Goal: Information Seeking & Learning: Learn about a topic

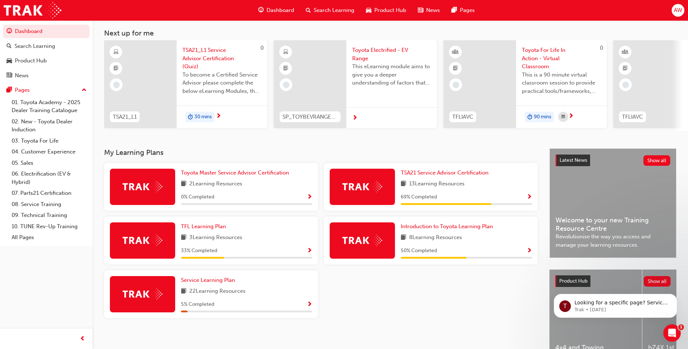
scroll to position [85, 0]
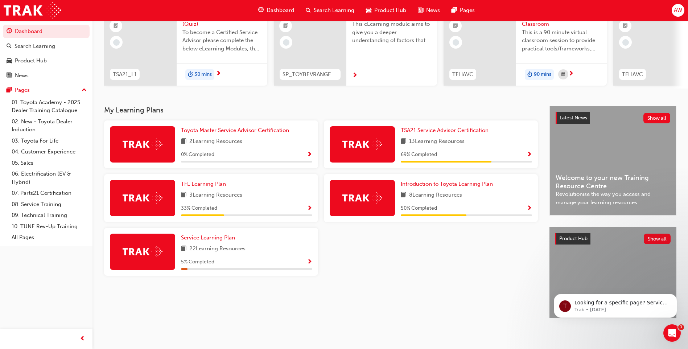
click at [220, 237] on span "Service Learning Plan" at bounding box center [208, 237] width 54 height 7
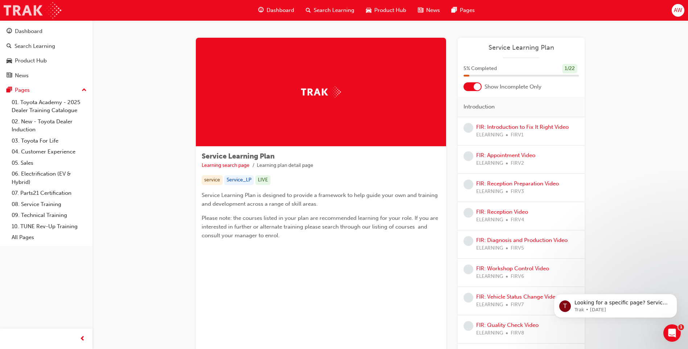
click at [30, 15] on img at bounding box center [33, 10] width 58 height 16
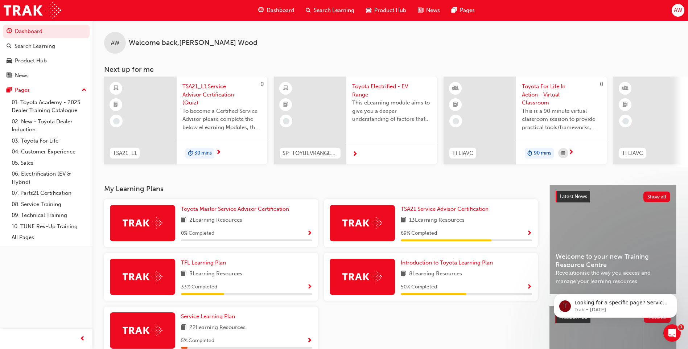
click at [211, 94] on span "TSA21_L1 Service Advisor Certification (Quiz)" at bounding box center [222, 94] width 79 height 25
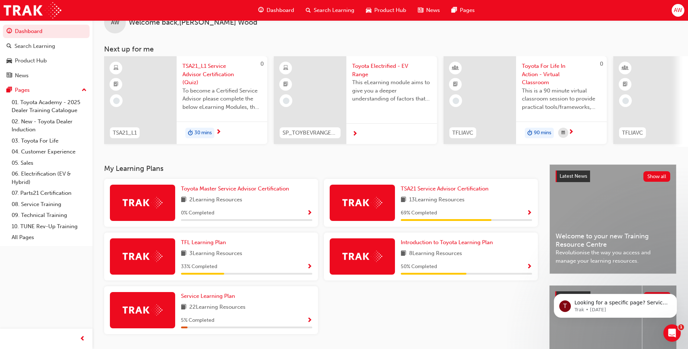
scroll to position [36, 0]
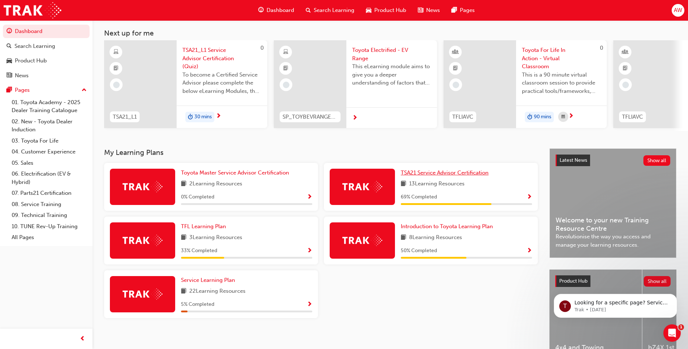
click at [466, 176] on span "TSA21 Service Advisor Certification" at bounding box center [445, 172] width 88 height 7
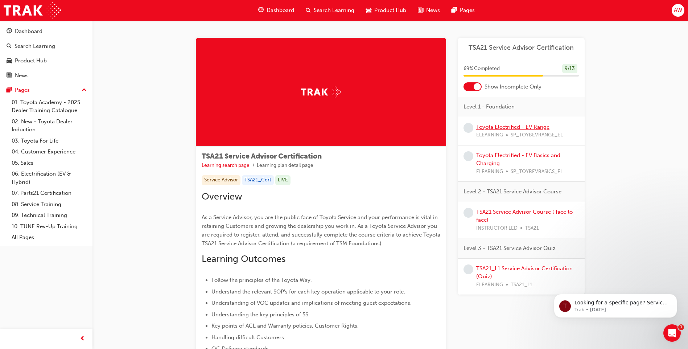
click at [515, 127] on link "Toyota Electrified - EV Range" at bounding box center [513, 127] width 73 height 7
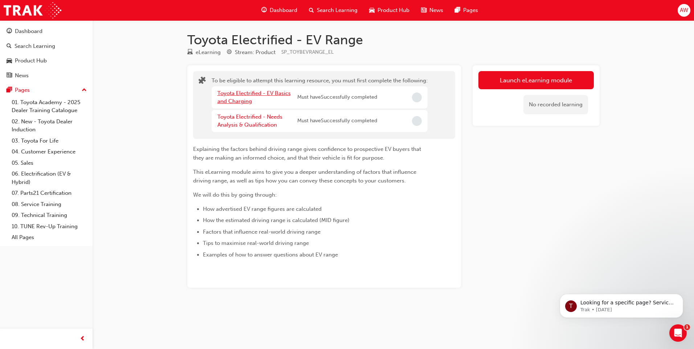
click at [271, 93] on link "Toyota Electrified - EV Basics and Charging" at bounding box center [253, 97] width 73 height 15
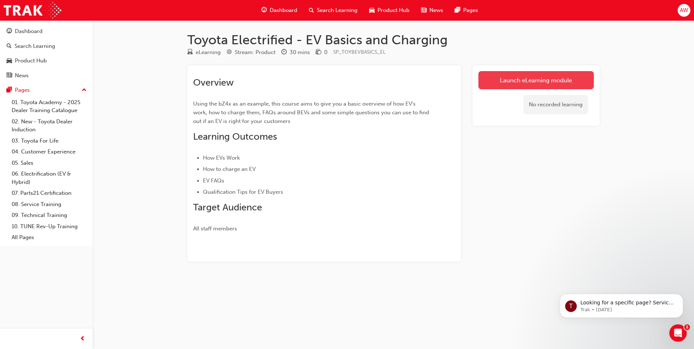
click at [526, 82] on link "Launch eLearning module" at bounding box center [535, 80] width 115 height 18
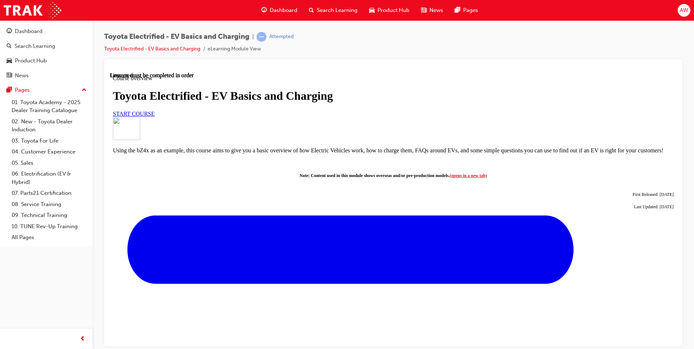
click at [155, 116] on link "START COURSE" at bounding box center [134, 113] width 42 height 6
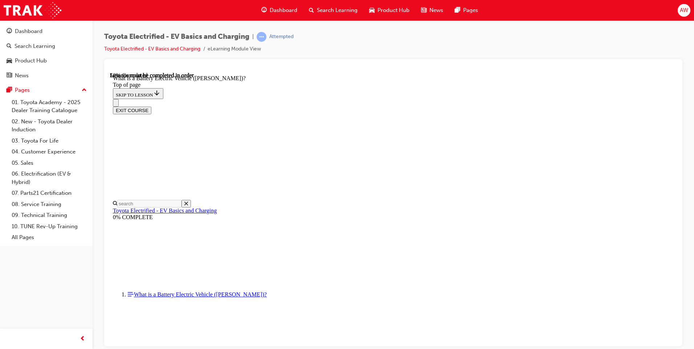
scroll to position [791, 0]
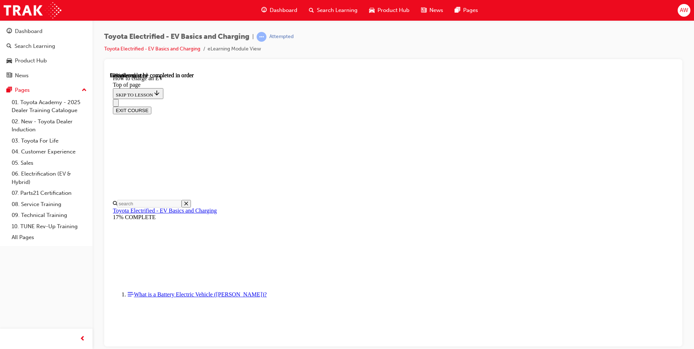
scroll to position [2852, 0]
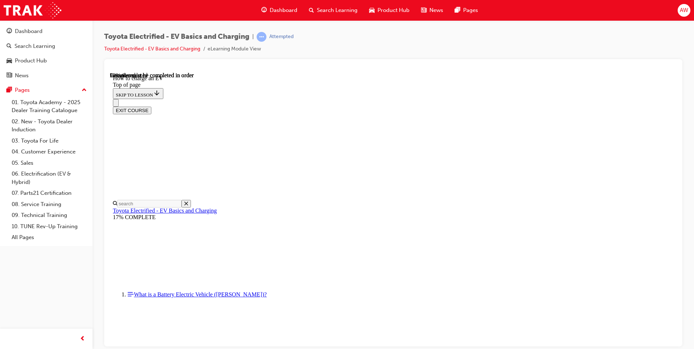
drag, startPoint x: 433, startPoint y: 290, endPoint x: 516, endPoint y: 270, distance: 85.5
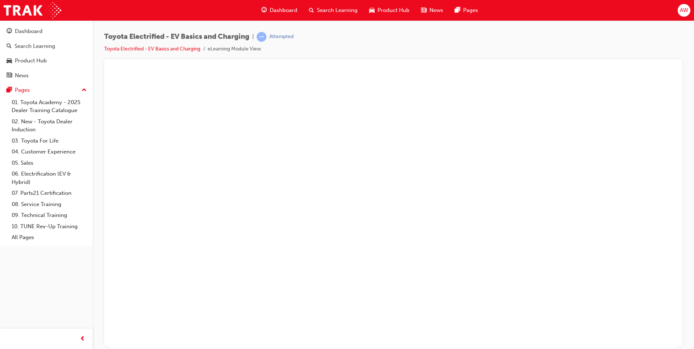
click at [454, 248] on button "Unzoom image" at bounding box center [393, 210] width 567 height 276
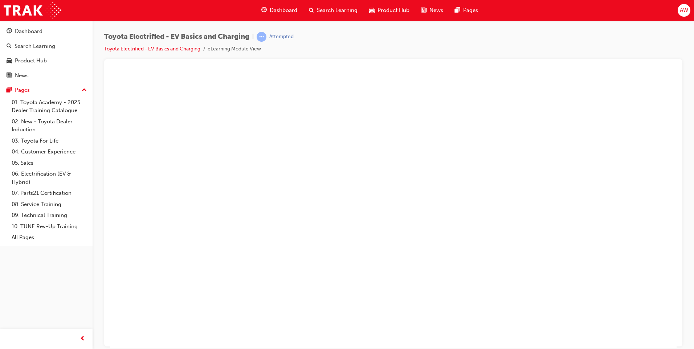
click at [565, 232] on button "Unzoom image" at bounding box center [393, 210] width 567 height 276
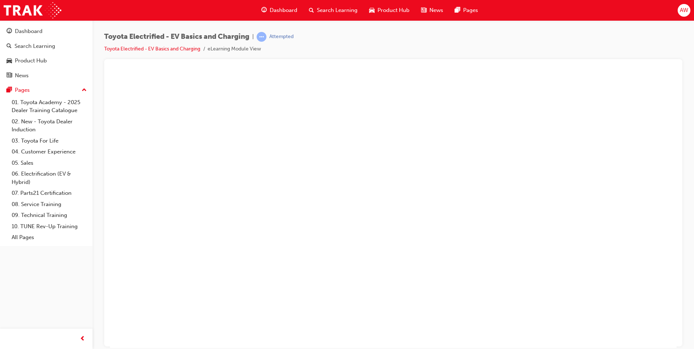
click at [322, 262] on button "Unzoom image" at bounding box center [393, 210] width 567 height 276
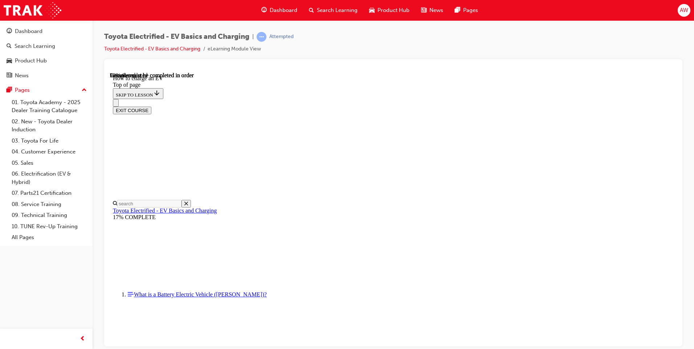
scroll to position [1420, 0]
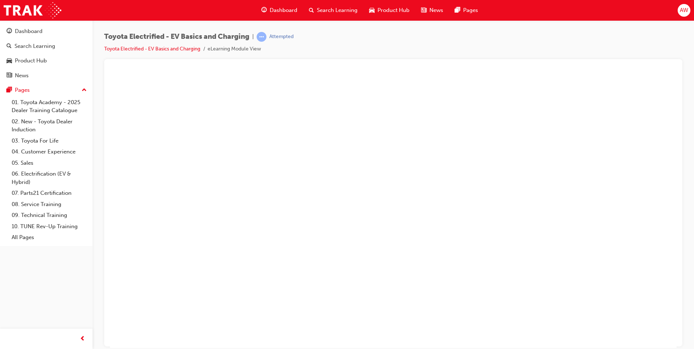
click at [413, 220] on button "Unzoom image" at bounding box center [393, 210] width 567 height 276
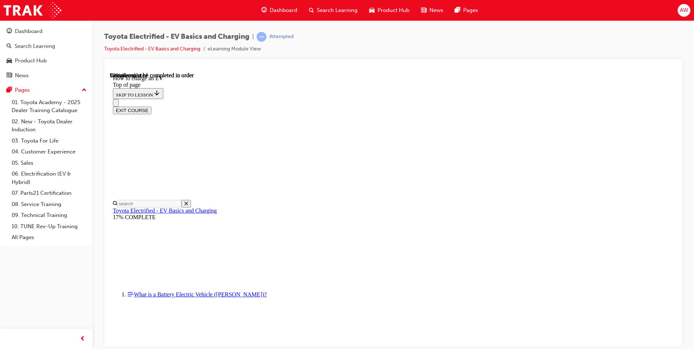
scroll to position [2763, 0]
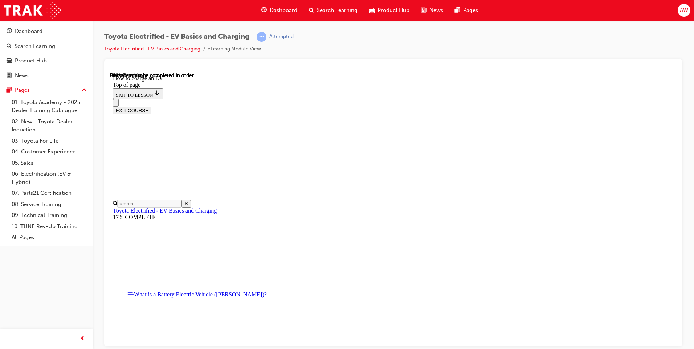
scroll to position [2416, 0]
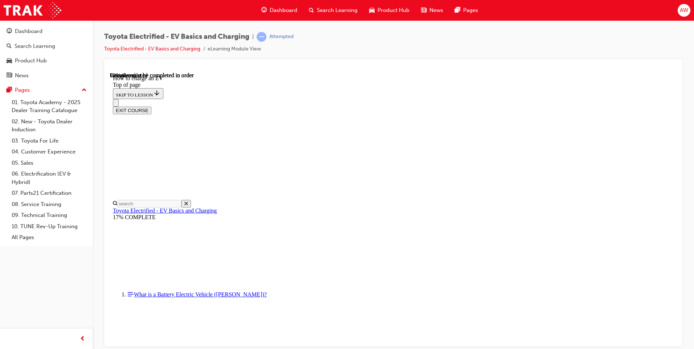
scroll to position [3017, 0]
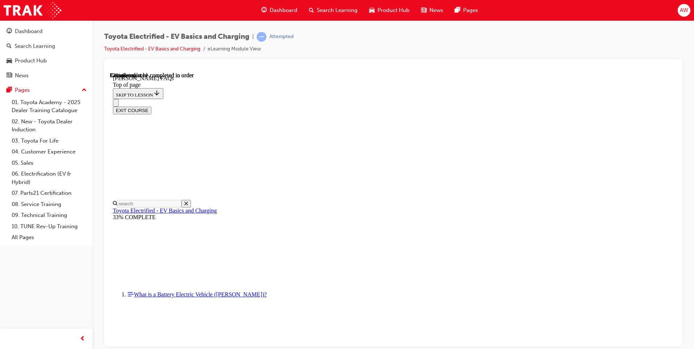
scroll to position [168, 0]
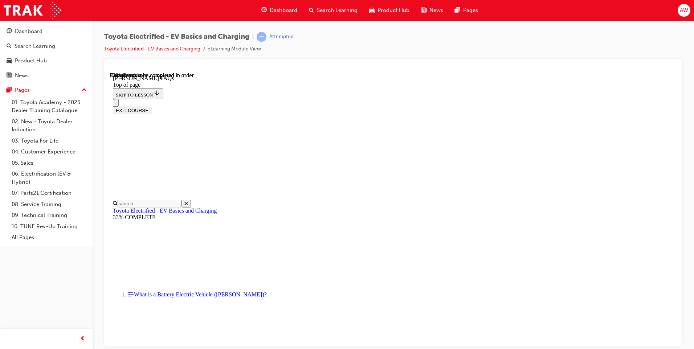
scroll to position [603, 0]
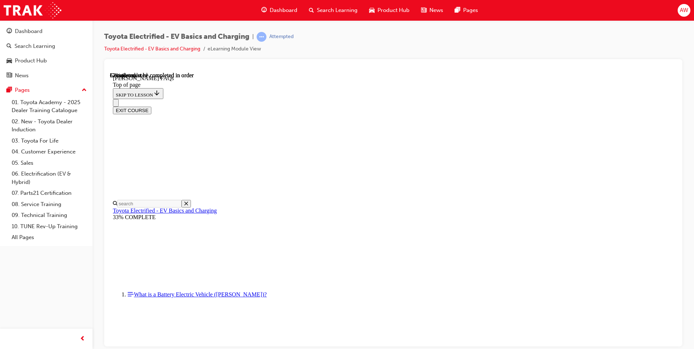
scroll to position [1273, 0]
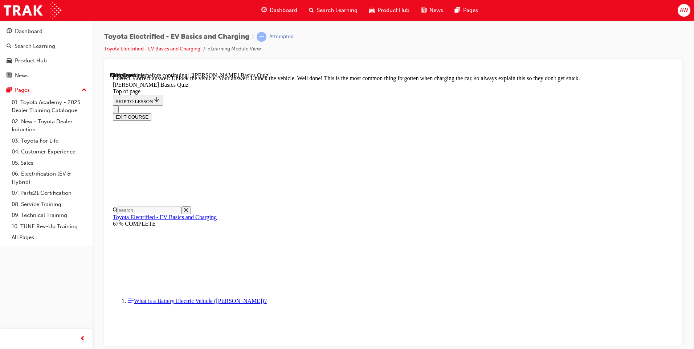
scroll to position [83, 0]
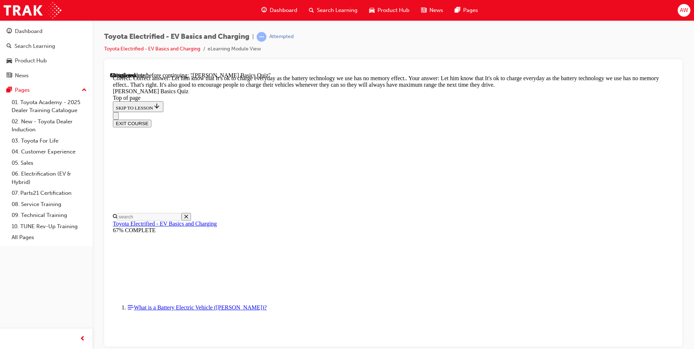
scroll to position [128, 0]
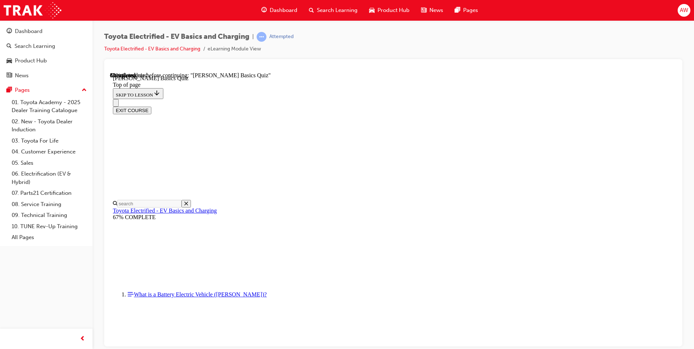
scroll to position [88, 0]
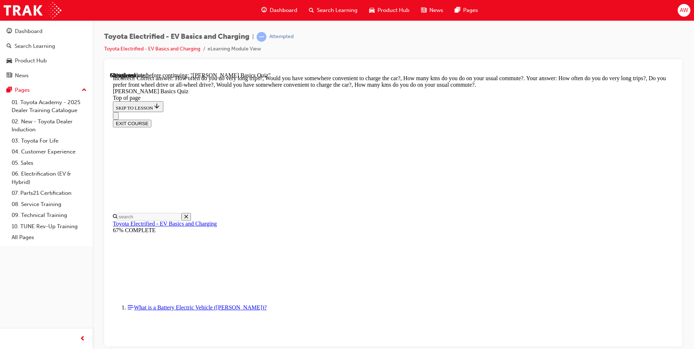
scroll to position [119, 0]
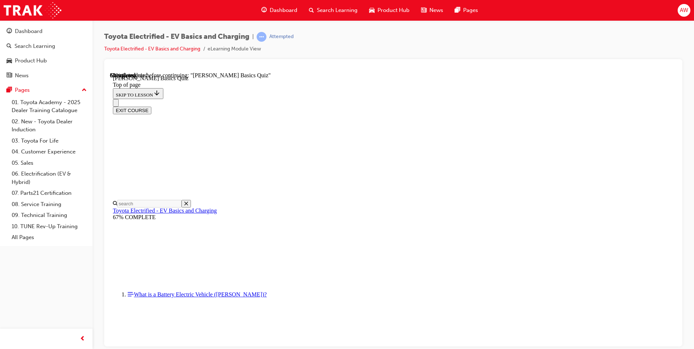
scroll to position [58, 0]
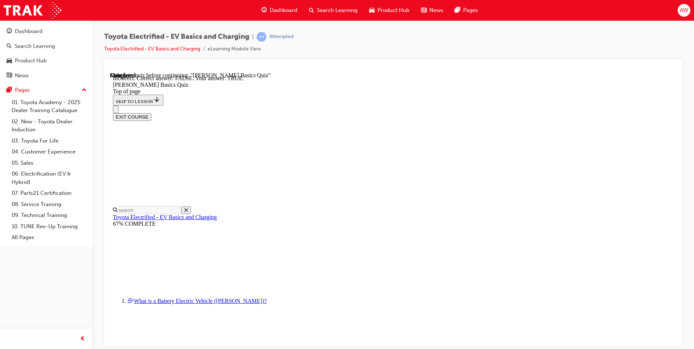
scroll to position [61, 0]
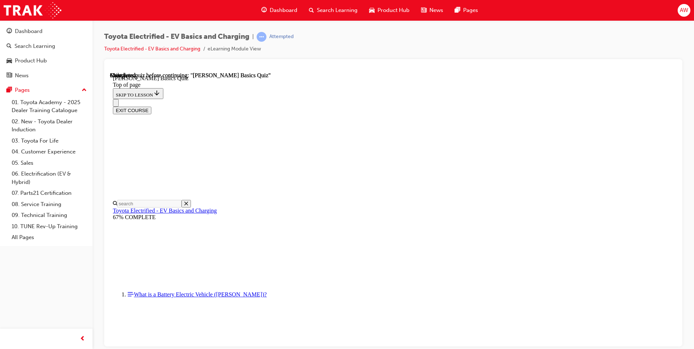
scroll to position [118, 0]
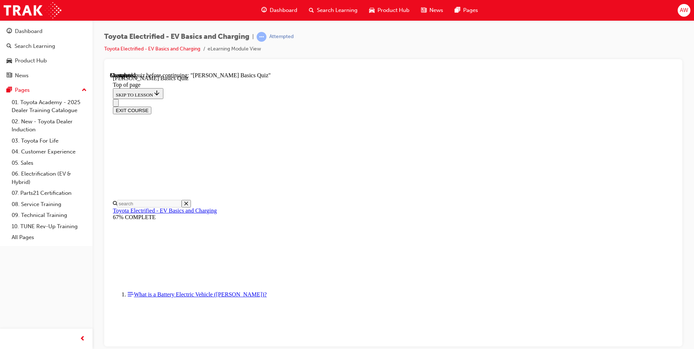
scroll to position [22, 0]
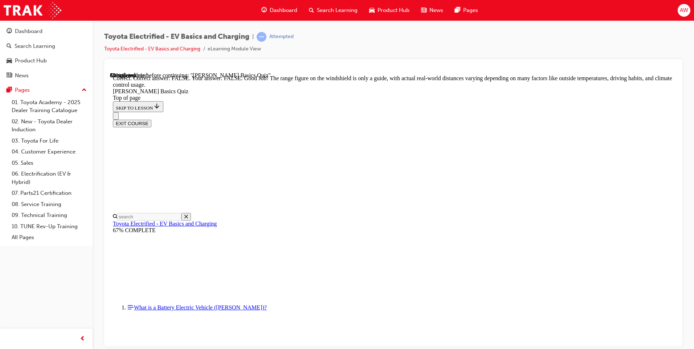
scroll to position [114, 0]
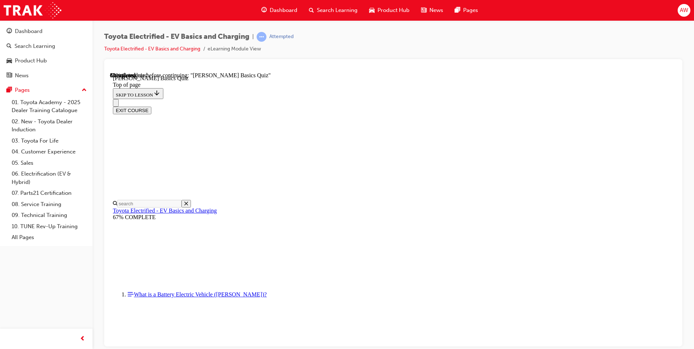
scroll to position [22, 0]
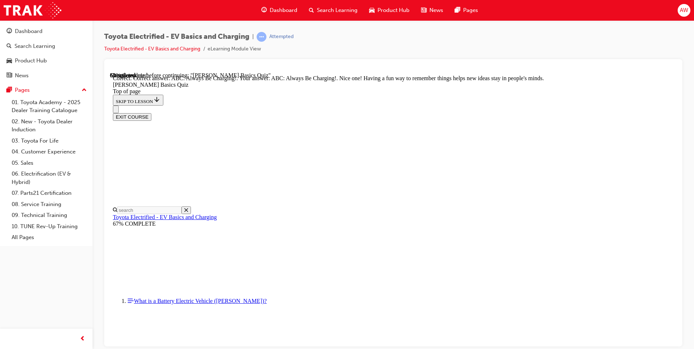
scroll to position [135, 0]
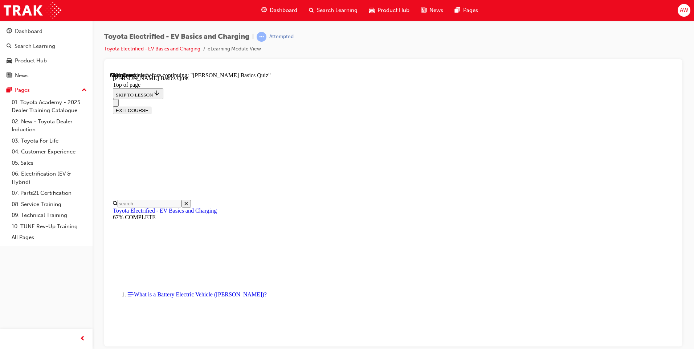
scroll to position [22, 0]
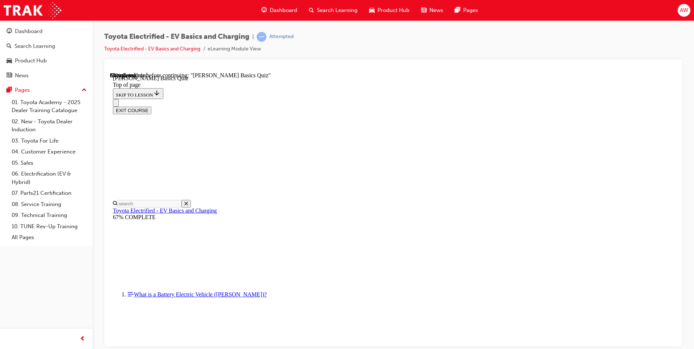
scroll to position [58, 0]
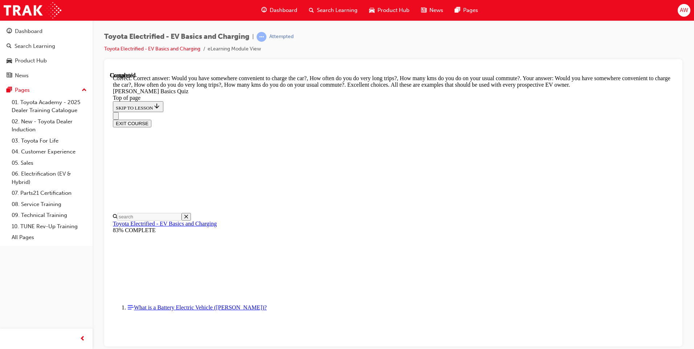
scroll to position [164, 0]
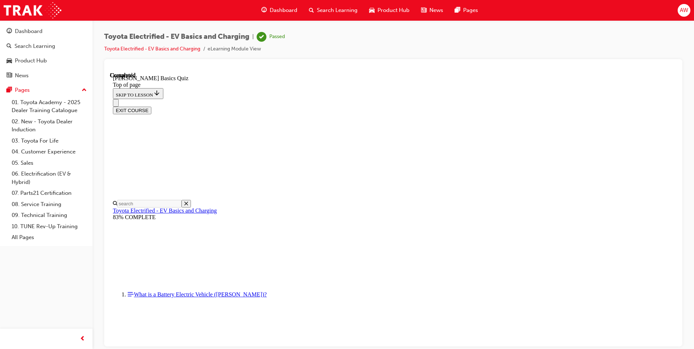
scroll to position [118, 0]
click at [151, 106] on button "EXIT COURSE" at bounding box center [132, 110] width 38 height 8
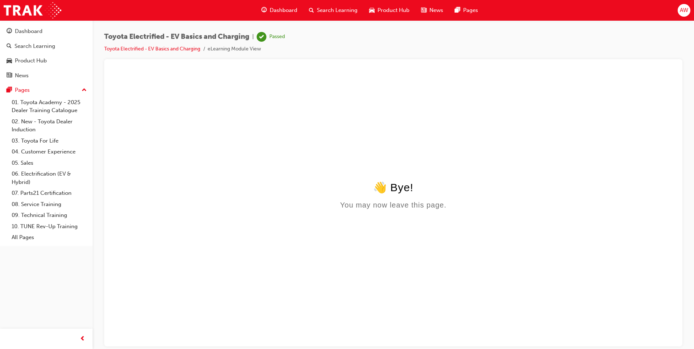
scroll to position [0, 0]
click at [154, 46] on link "Toyota Electrified - EV Basics and Charging" at bounding box center [152, 49] width 96 height 6
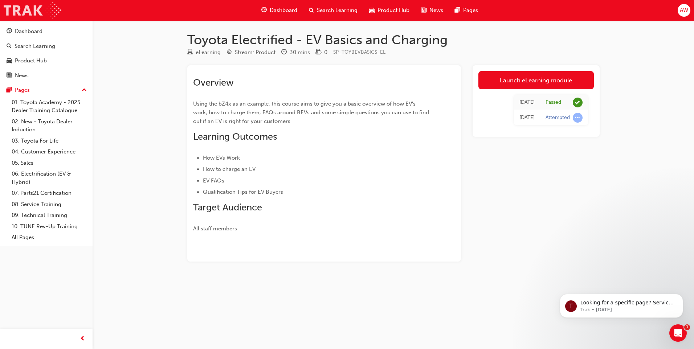
click at [31, 13] on img at bounding box center [33, 10] width 58 height 16
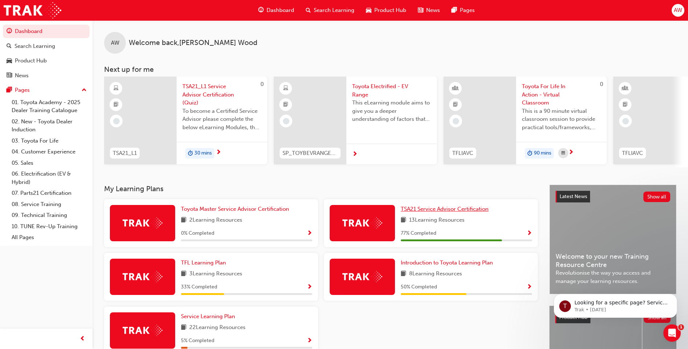
click at [467, 212] on span "TSA21 Service Advisor Certification" at bounding box center [445, 209] width 88 height 7
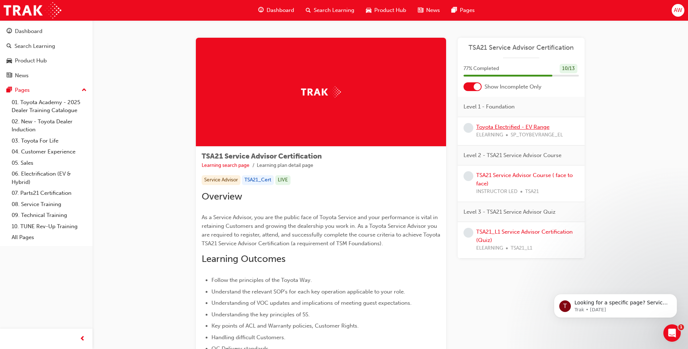
click at [524, 128] on link "Toyota Electrified - EV Range" at bounding box center [513, 127] width 73 height 7
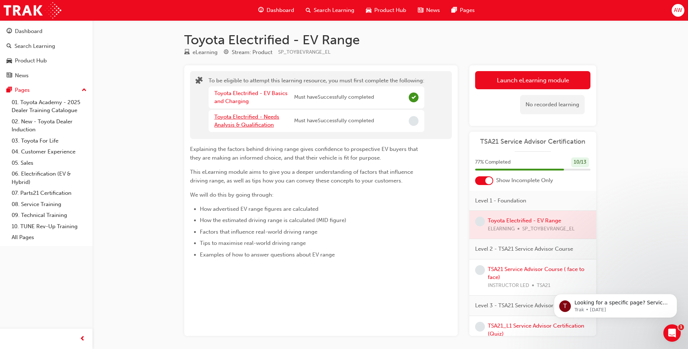
click at [246, 125] on link "Toyota Electrified - Needs Analysis & Qualification" at bounding box center [246, 121] width 65 height 15
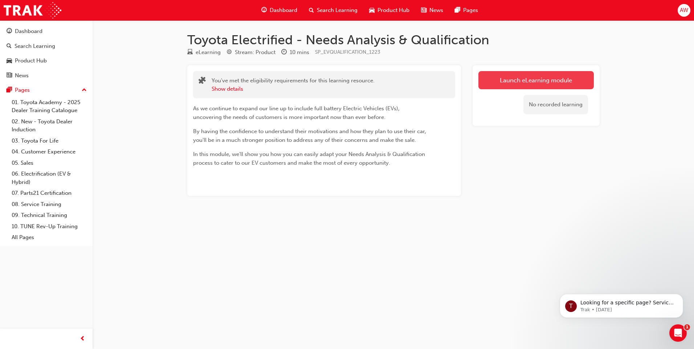
click at [531, 86] on link "Launch eLearning module" at bounding box center [535, 80] width 115 height 18
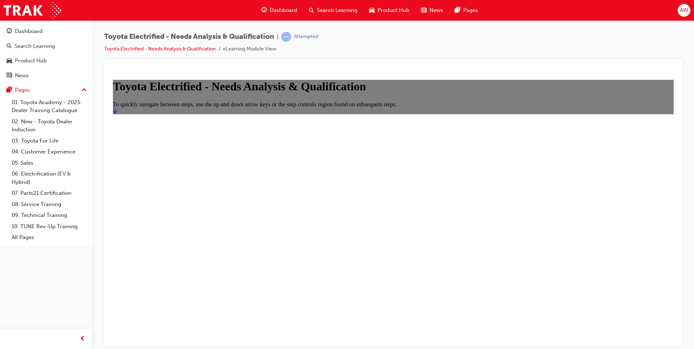
click at [117, 113] on icon "Start" at bounding box center [115, 110] width 4 height 6
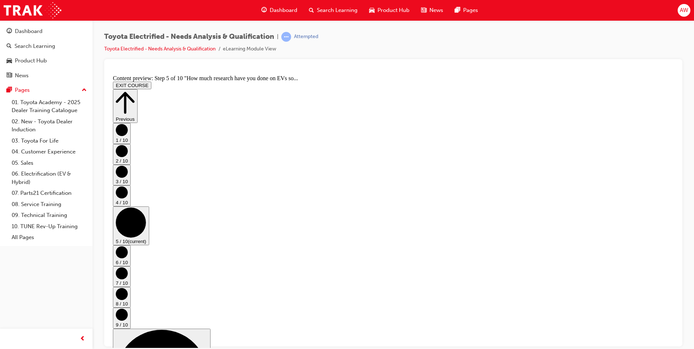
scroll to position [270, 0]
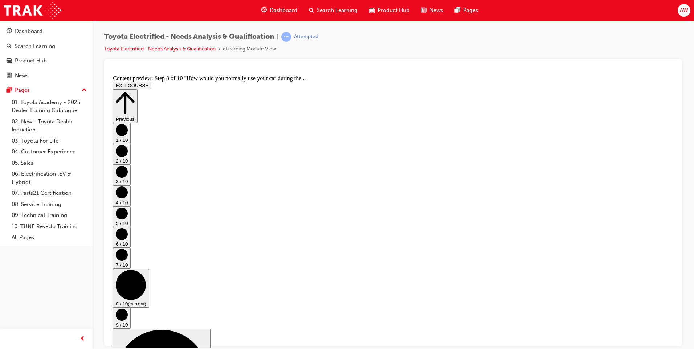
scroll to position [173, 0]
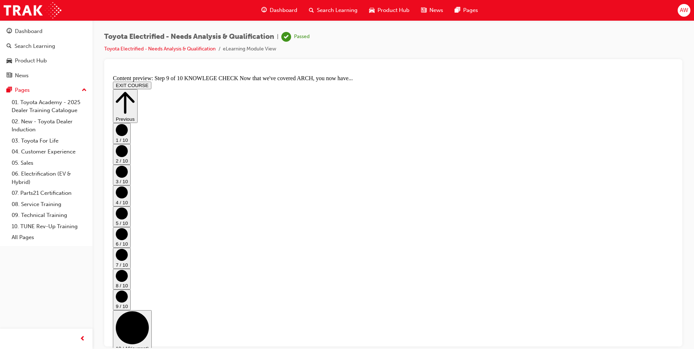
click at [151, 81] on button "EXIT COURSE" at bounding box center [132, 85] width 38 height 8
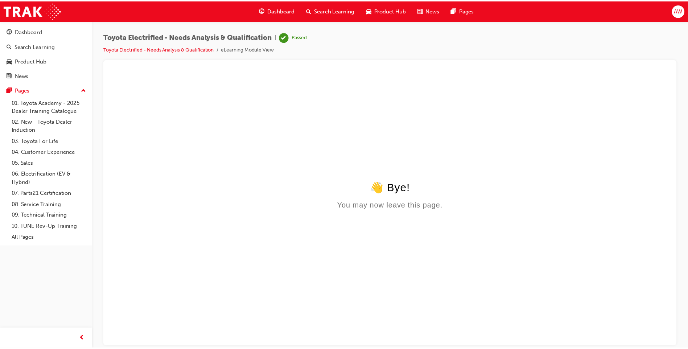
scroll to position [0, 0]
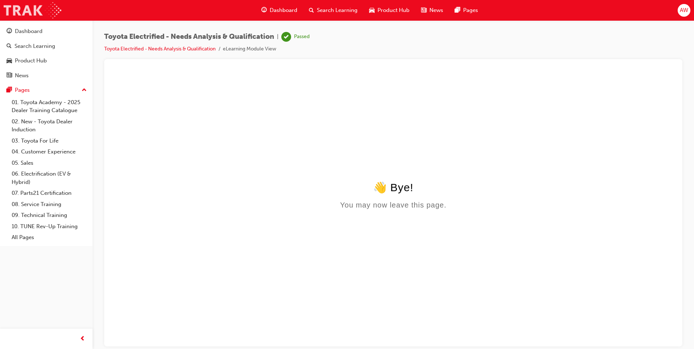
click at [34, 18] on img at bounding box center [33, 10] width 58 height 16
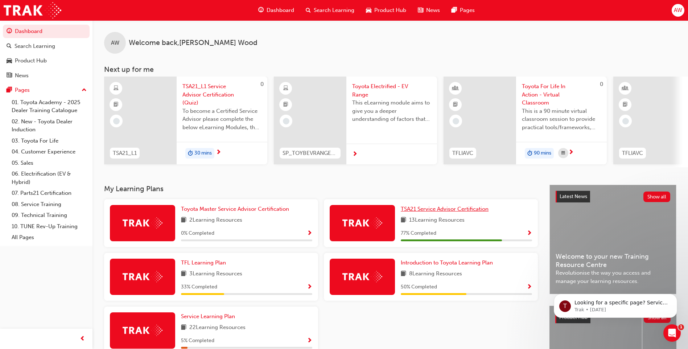
click at [443, 212] on span "TSA21 Service Advisor Certification" at bounding box center [445, 209] width 88 height 7
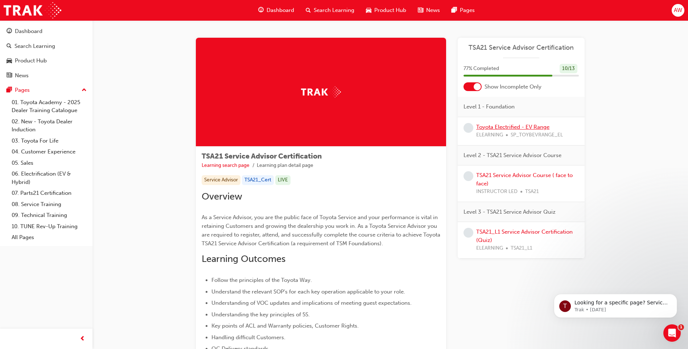
click at [531, 128] on link "Toyota Electrified - EV Range" at bounding box center [513, 127] width 73 height 7
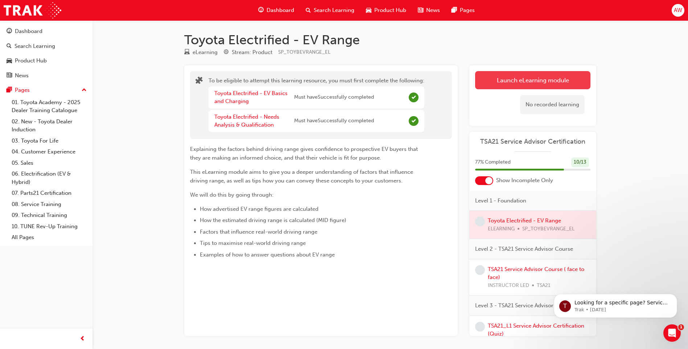
click at [534, 82] on button "Launch eLearning module" at bounding box center [532, 80] width 115 height 18
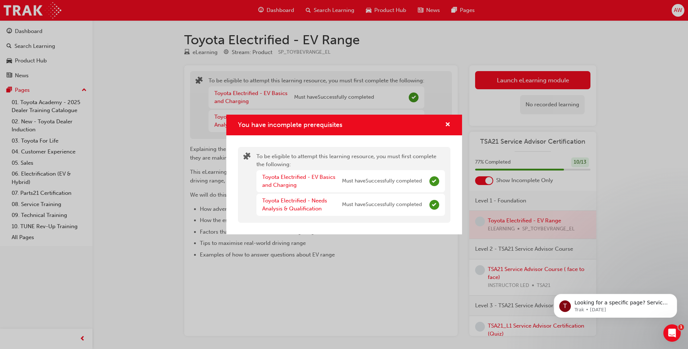
click at [463, 74] on div "You have incomplete prerequisites To be eligible to attempt this learning resou…" at bounding box center [344, 174] width 688 height 349
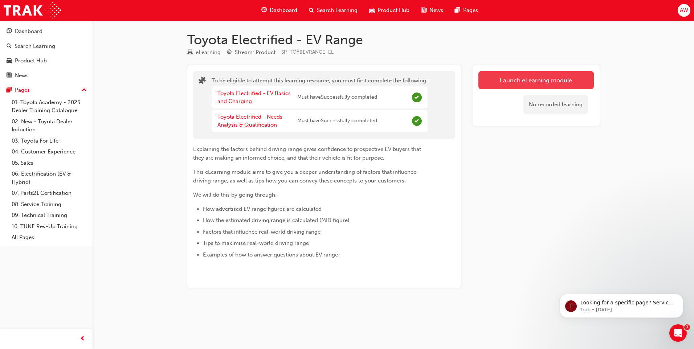
click at [499, 82] on button "Launch eLearning module" at bounding box center [535, 80] width 115 height 18
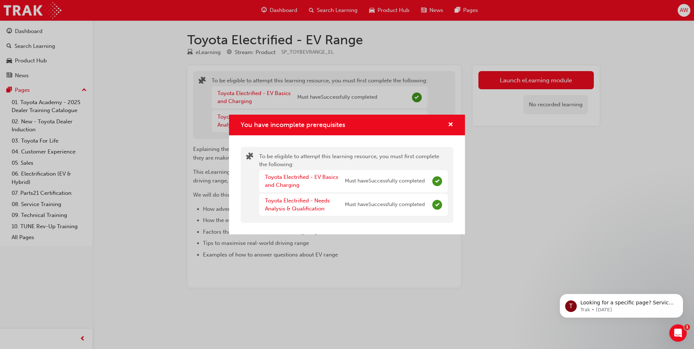
click at [450, 131] on div "You have incomplete prerequisites" at bounding box center [347, 125] width 236 height 21
click at [455, 126] on div "You have incomplete prerequisites" at bounding box center [347, 125] width 236 height 21
click at [453, 124] on span "cross-icon" at bounding box center [450, 125] width 5 height 7
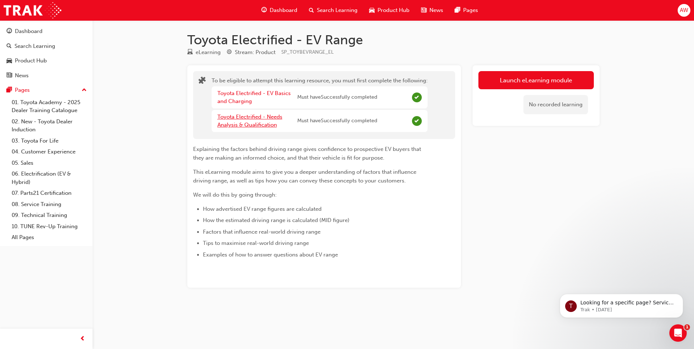
click at [260, 120] on link "Toyota Electrified - Needs Analysis & Qualification" at bounding box center [249, 121] width 65 height 15
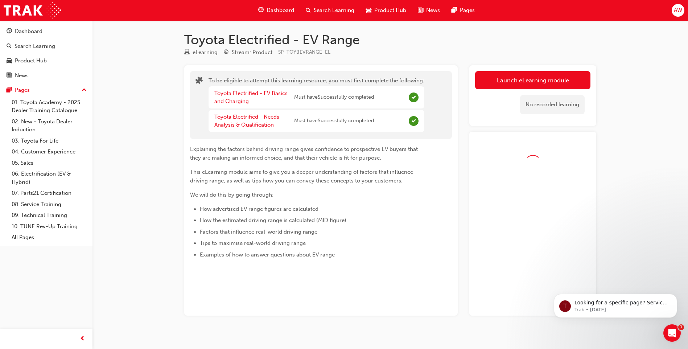
click at [238, 97] on div "Toyota Electrified - EV Basics and Charging" at bounding box center [254, 97] width 80 height 16
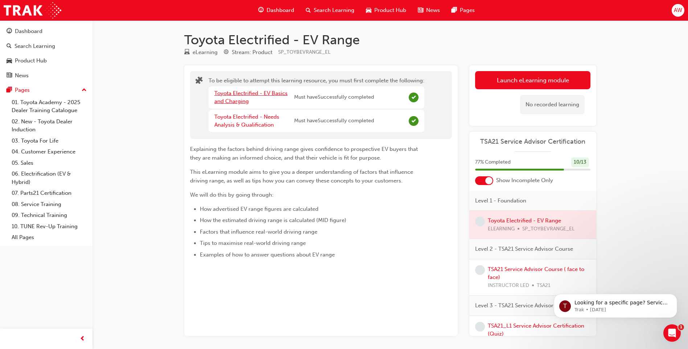
click at [239, 94] on link "Toyota Electrified - EV Basics and Charging" at bounding box center [250, 97] width 73 height 15
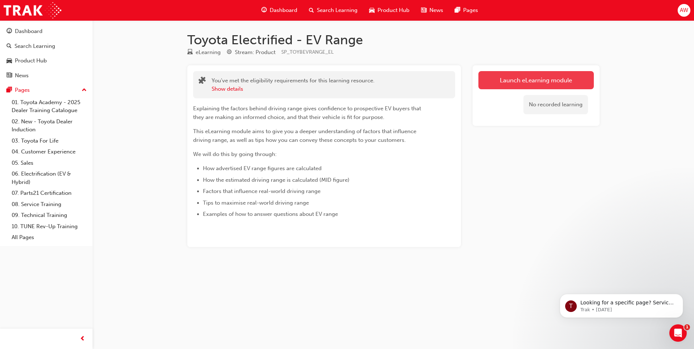
click at [514, 83] on link "Launch eLearning module" at bounding box center [535, 80] width 115 height 18
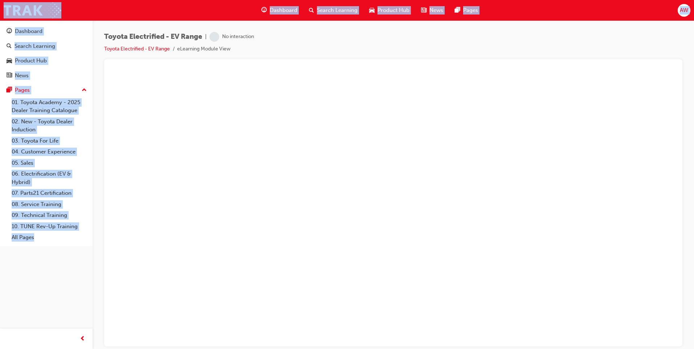
click at [688, 107] on div "Toyota Electrified - EV Range | No interaction Toyota Electrified - EV Range eL…" at bounding box center [393, 175] width 601 height 311
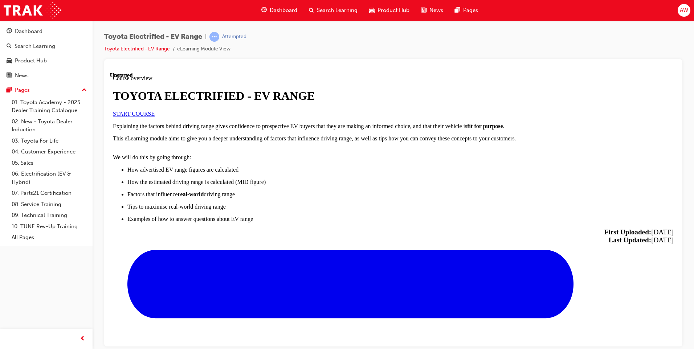
click at [155, 116] on span "START COURSE" at bounding box center [134, 113] width 42 height 6
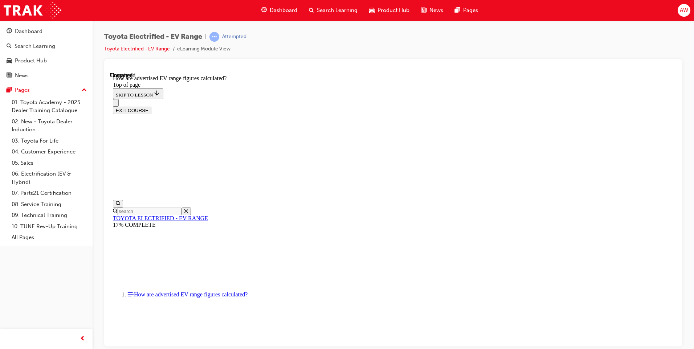
scroll to position [371, 0]
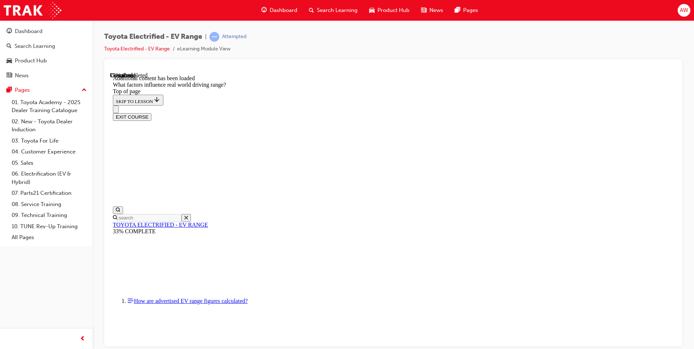
scroll to position [874, 0]
drag, startPoint x: 432, startPoint y: 205, endPoint x: 335, endPoint y: 266, distance: 114.9
drag, startPoint x: 430, startPoint y: 202, endPoint x: 537, endPoint y: 281, distance: 133.1
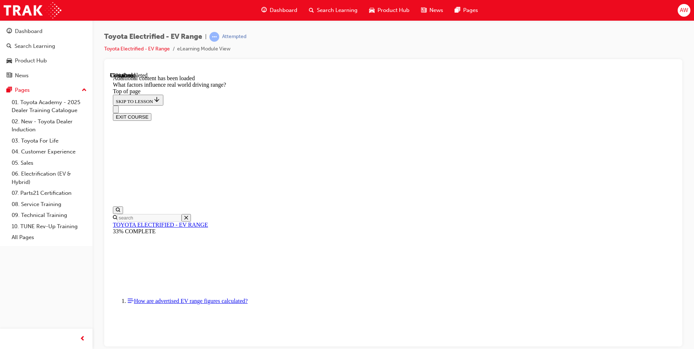
drag, startPoint x: 460, startPoint y: 205, endPoint x: 555, endPoint y: 284, distance: 123.5
drag, startPoint x: 445, startPoint y: 203, endPoint x: 358, endPoint y: 290, distance: 122.7
drag, startPoint x: 452, startPoint y: 201, endPoint x: 369, endPoint y: 298, distance: 128.2
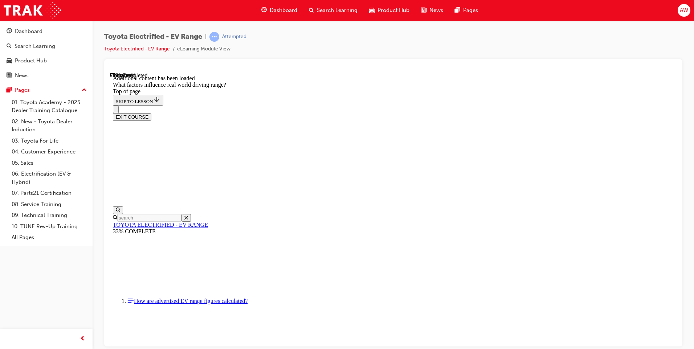
drag, startPoint x: 443, startPoint y: 205, endPoint x: 526, endPoint y: 302, distance: 128.4
drag, startPoint x: 395, startPoint y: 237, endPoint x: 344, endPoint y: 299, distance: 79.9
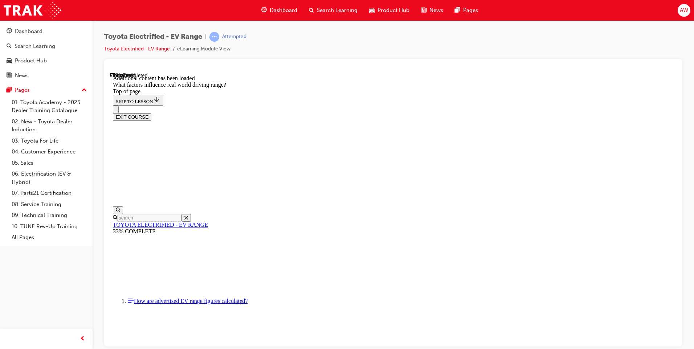
drag, startPoint x: 451, startPoint y: 201, endPoint x: 532, endPoint y: 291, distance: 121.6
drag, startPoint x: 449, startPoint y: 203, endPoint x: 539, endPoint y: 288, distance: 123.2
drag, startPoint x: 445, startPoint y: 205, endPoint x: 524, endPoint y: 290, distance: 115.8
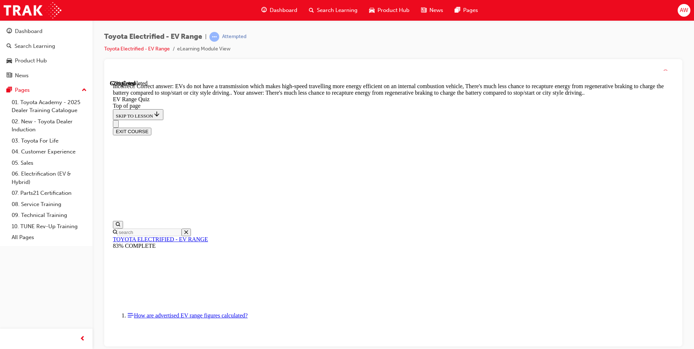
scroll to position [162, 0]
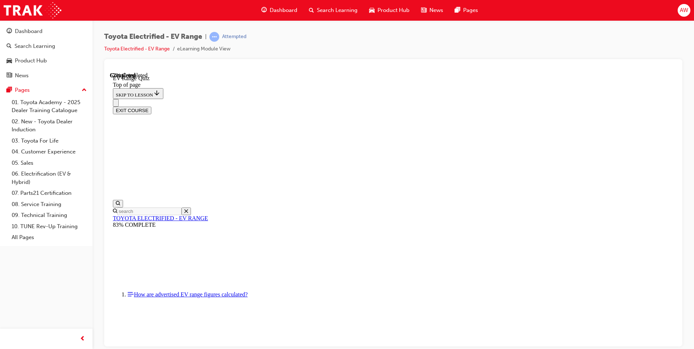
scroll to position [95, 0]
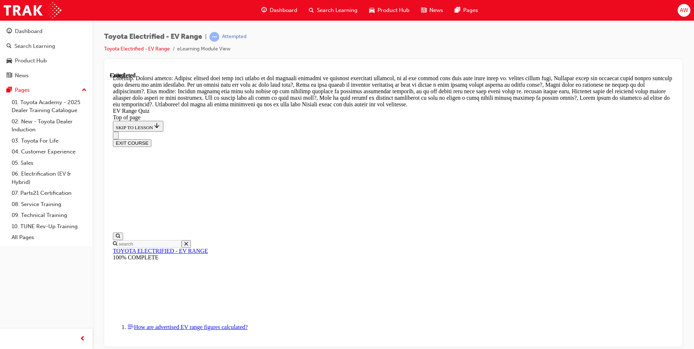
scroll to position [238, 0]
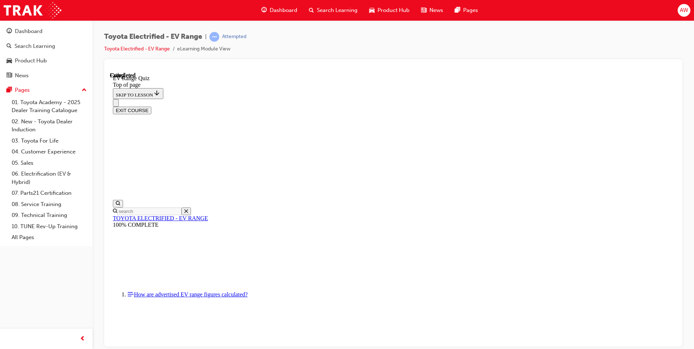
scroll to position [96, 0]
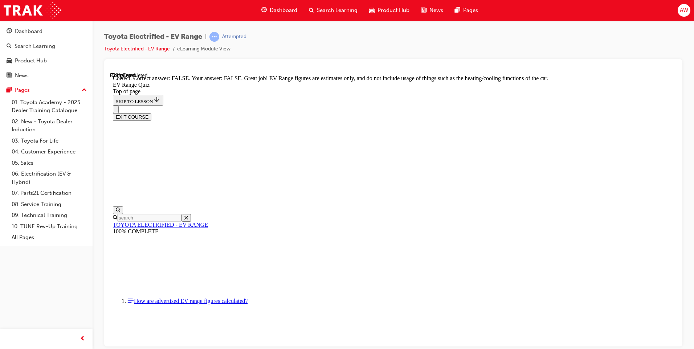
scroll to position [114, 0]
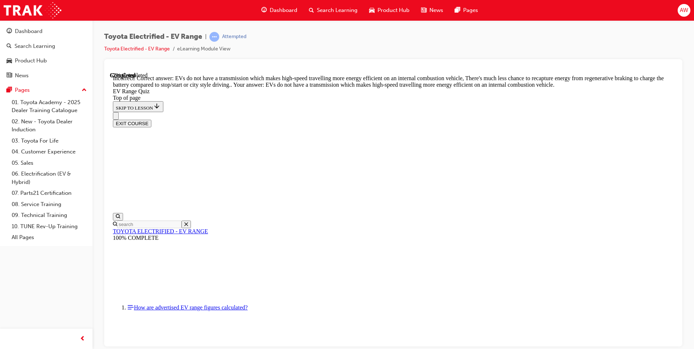
scroll to position [162, 0]
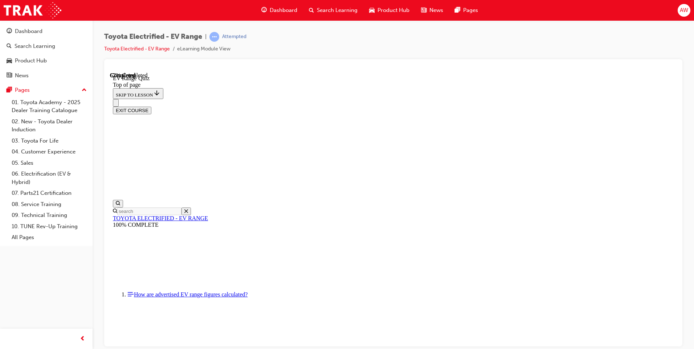
scroll to position [95, 0]
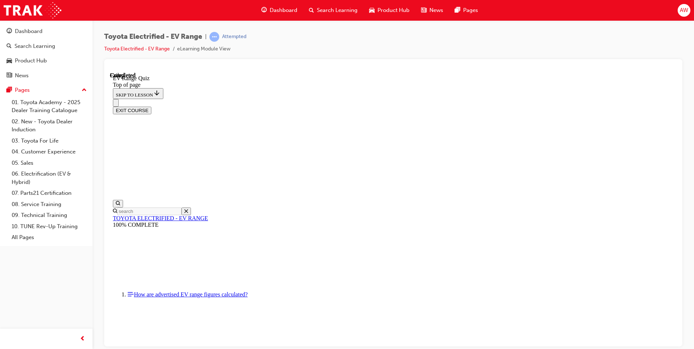
scroll to position [96, 0]
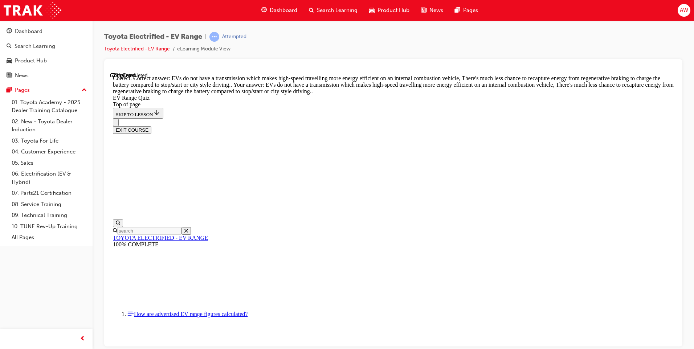
scroll to position [162, 0]
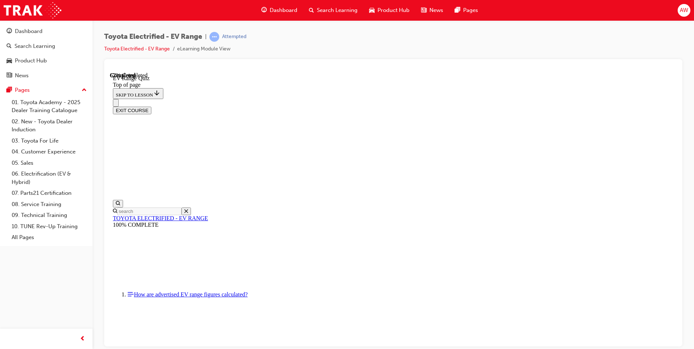
scroll to position [95, 0]
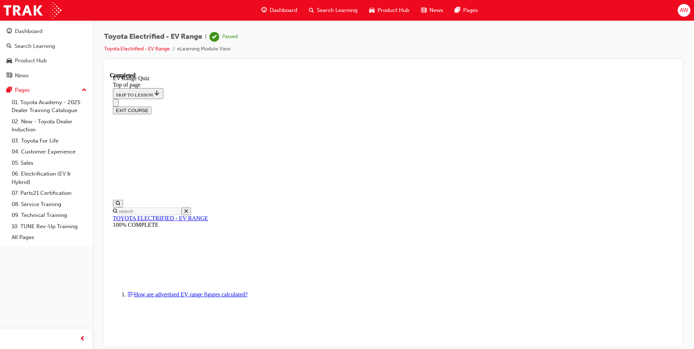
scroll to position [96, 0]
click at [151, 106] on button "EXIT COURSE" at bounding box center [132, 110] width 38 height 8
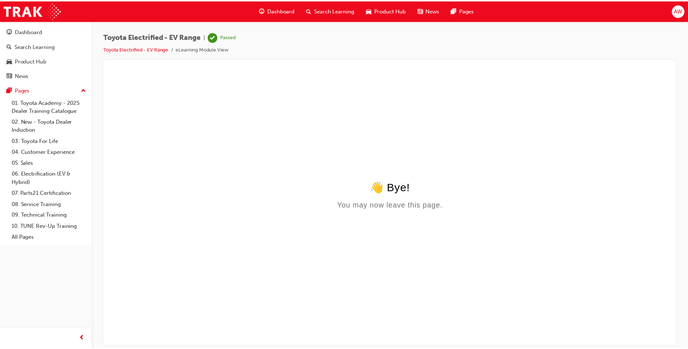
scroll to position [0, 0]
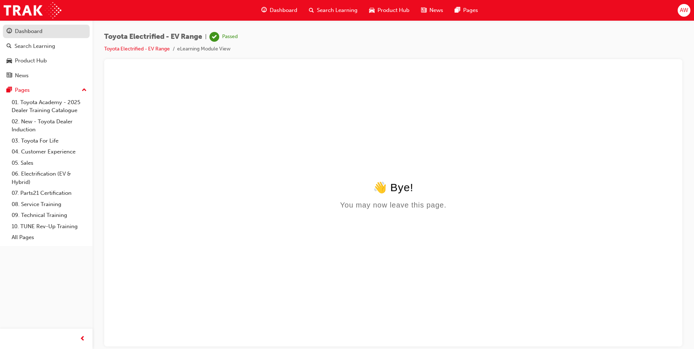
click at [37, 31] on div "Dashboard" at bounding box center [29, 31] width 28 height 8
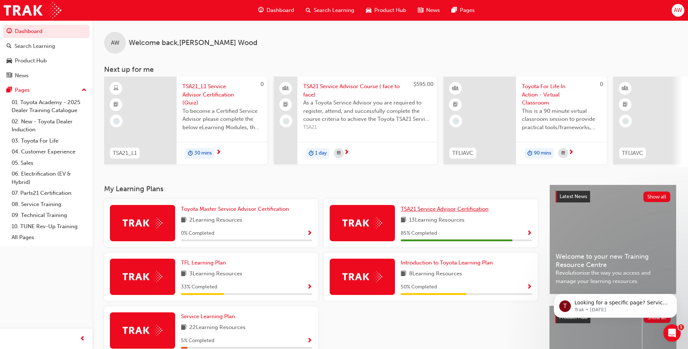
click at [445, 209] on span "TSA21 Service Advisor Certification" at bounding box center [445, 209] width 88 height 7
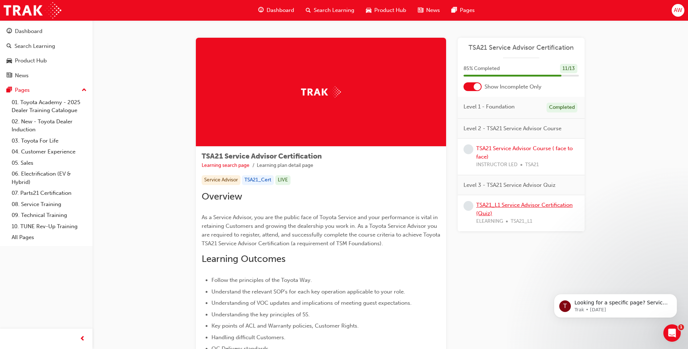
click at [538, 207] on link "TSA21_L1 Service Advisor Certification (Quiz)" at bounding box center [525, 209] width 97 height 15
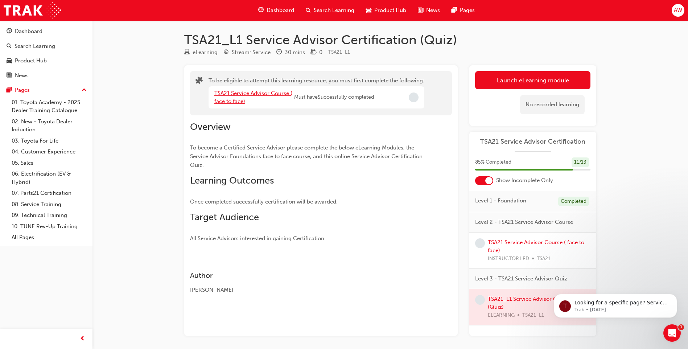
click at [250, 96] on link "TSA21 Service Advisor Course ( face to face)" at bounding box center [253, 97] width 78 height 15
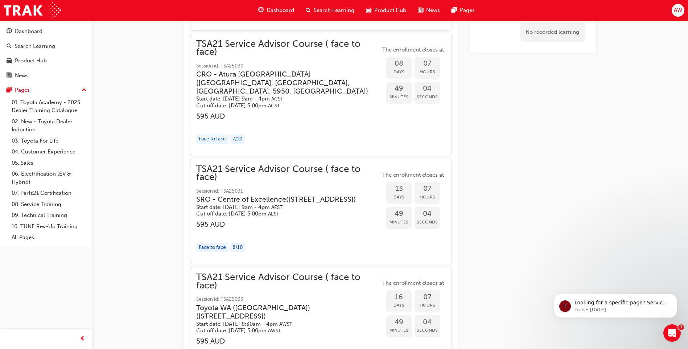
scroll to position [585, 0]
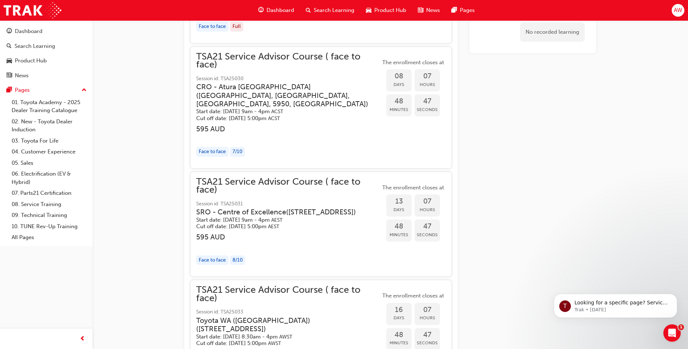
click at [496, 227] on div "No recorded learning" at bounding box center [533, 230] width 127 height 1500
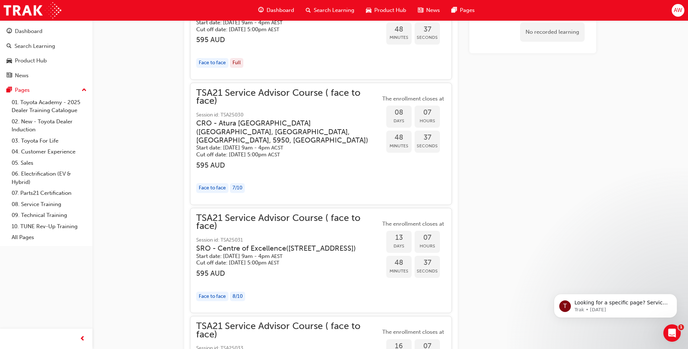
scroll to position [367, 0]
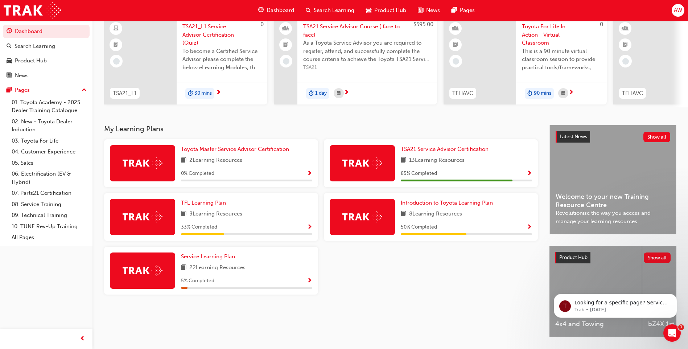
scroll to position [73, 0]
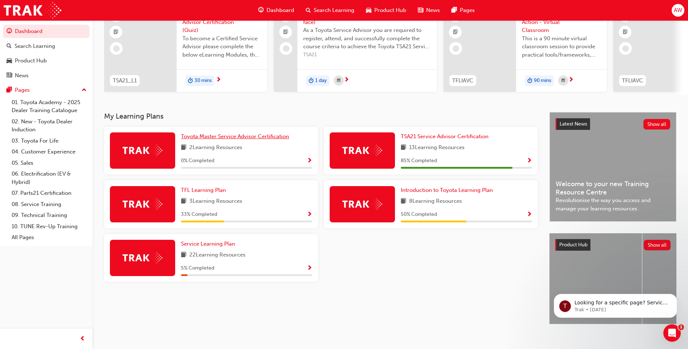
click at [261, 140] on span "Toyota Master Service Advisor Certification" at bounding box center [235, 136] width 108 height 7
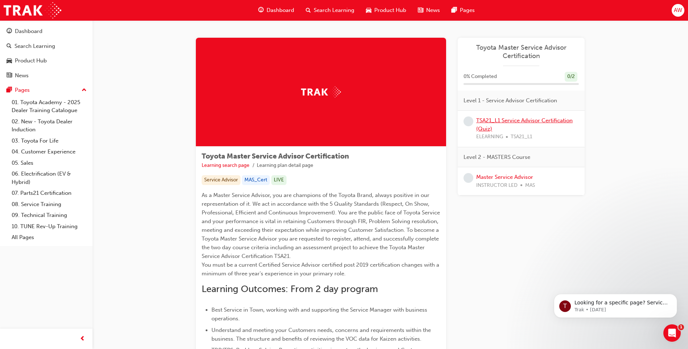
click at [502, 120] on link "TSA21_L1 Service Advisor Certification (Quiz)" at bounding box center [525, 124] width 97 height 15
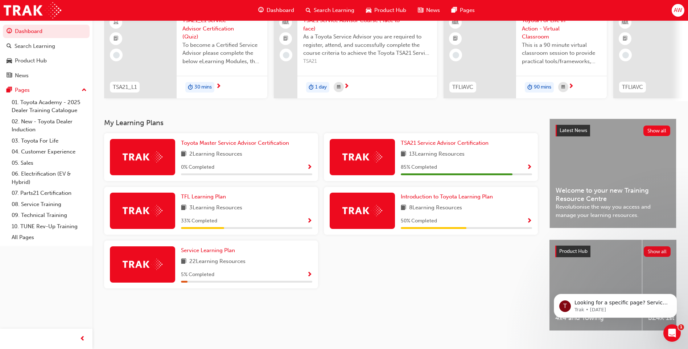
scroll to position [73, 0]
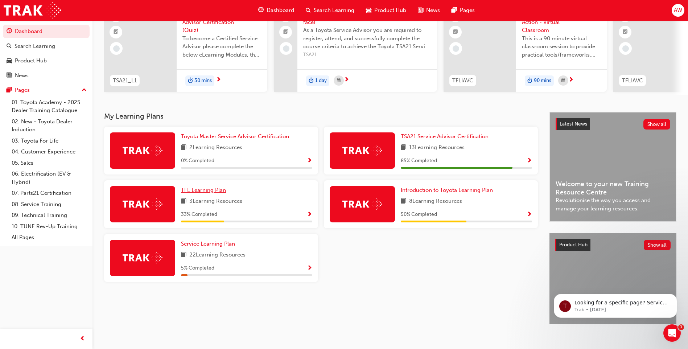
click at [215, 195] on link "TFL Learning Plan" at bounding box center [205, 190] width 48 height 8
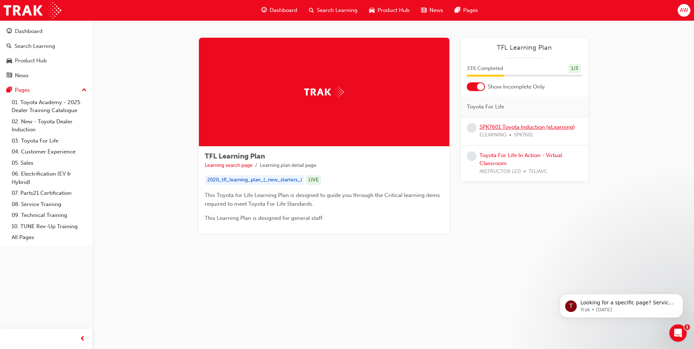
click at [559, 124] on link "SPK7601 Toyota Induction (eLearning)" at bounding box center [526, 127] width 95 height 7
click at [504, 162] on link "Toyota For Life In Action - Virtual Classroom" at bounding box center [520, 159] width 83 height 15
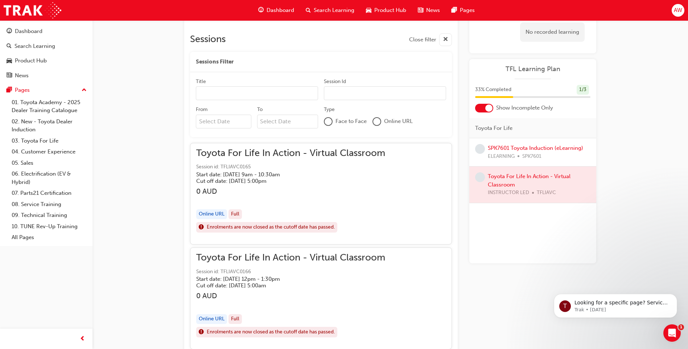
scroll to position [538, 0]
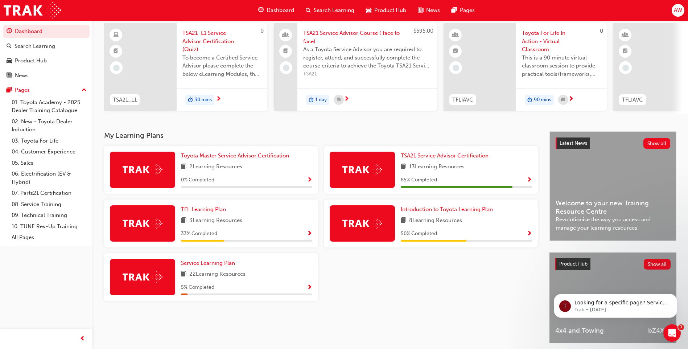
scroll to position [73, 0]
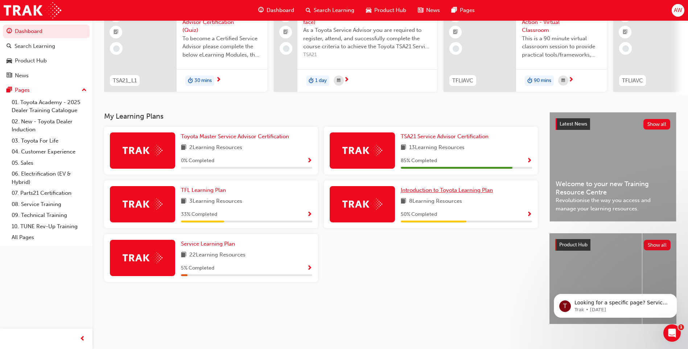
click at [441, 193] on span "Introduction to Toyota Learning Plan" at bounding box center [447, 190] width 92 height 7
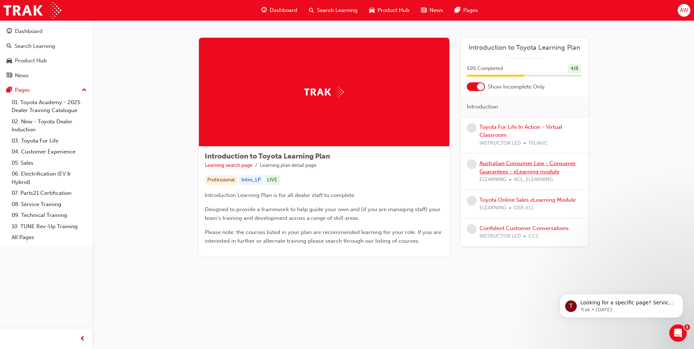
click at [515, 172] on link "Australian Consumer Law - Consumer Guarantees - eLearning module" at bounding box center [527, 167] width 97 height 15
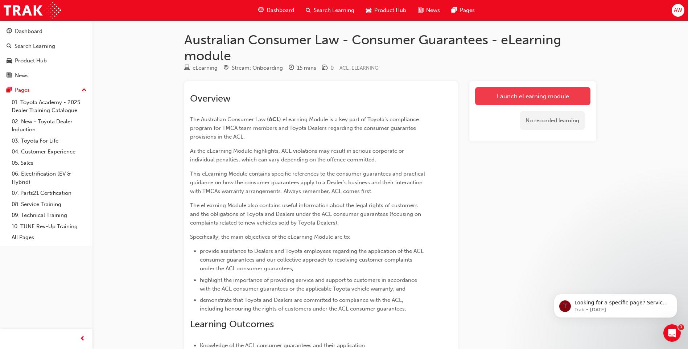
click at [497, 95] on link "Launch eLearning module" at bounding box center [532, 96] width 115 height 18
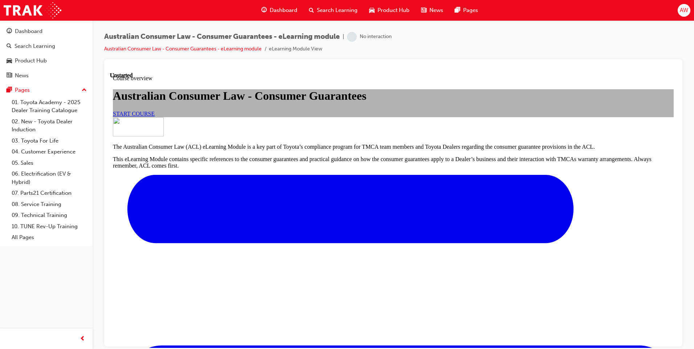
click at [155, 116] on link "START COURSE" at bounding box center [134, 113] width 42 height 6
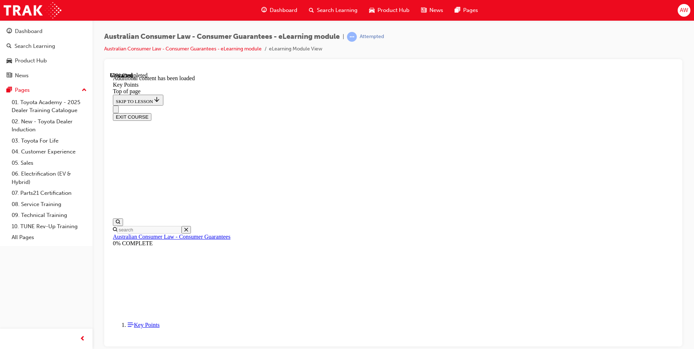
scroll to position [931, 0]
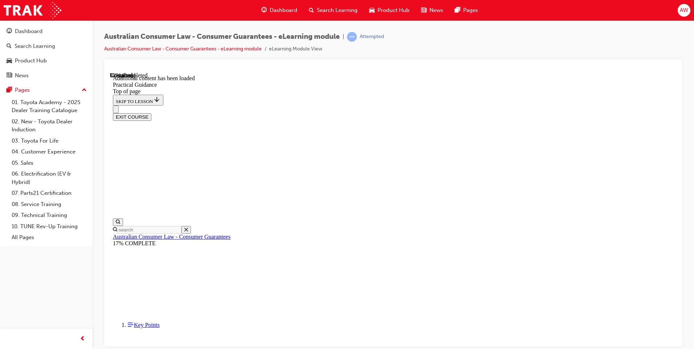
scroll to position [357, 0]
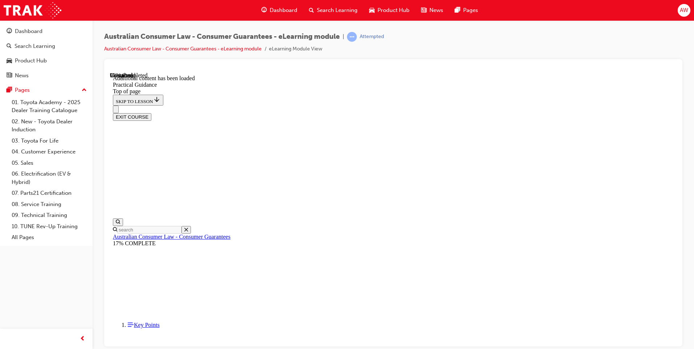
scroll to position [1934, 0]
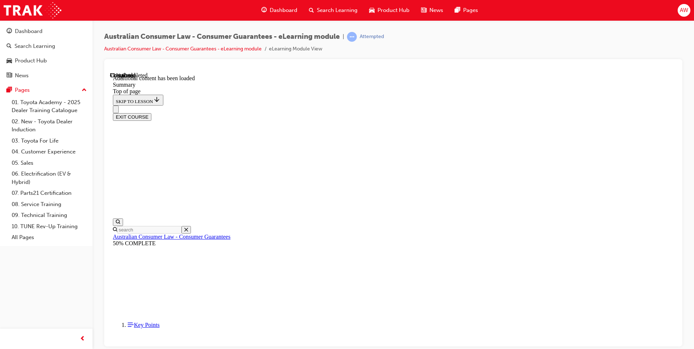
scroll to position [561, 0]
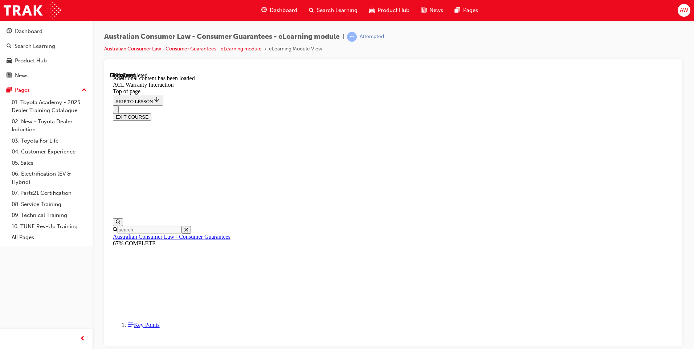
scroll to position [425, 0]
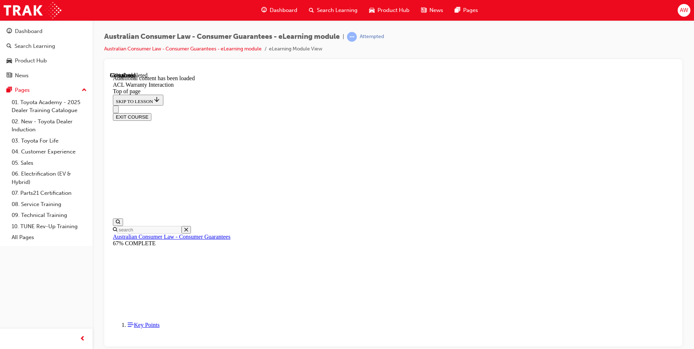
click at [151, 113] on button "EXIT COURSE" at bounding box center [132, 117] width 38 height 8
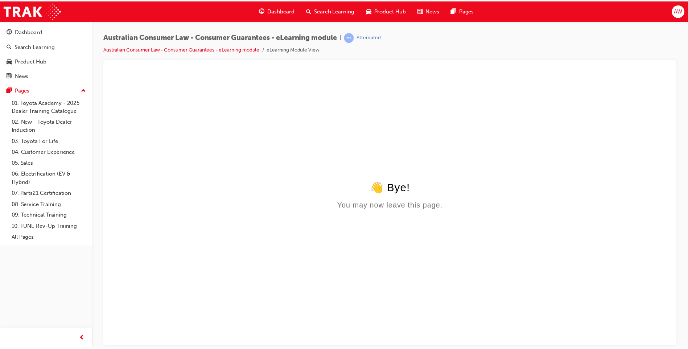
scroll to position [0, 0]
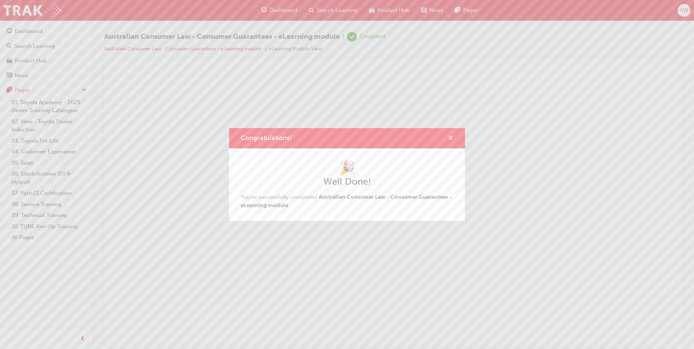
drag, startPoint x: 452, startPoint y: 135, endPoint x: 339, endPoint y: 58, distance: 136.7
click at [452, 135] on span "cross-icon" at bounding box center [450, 138] width 5 height 7
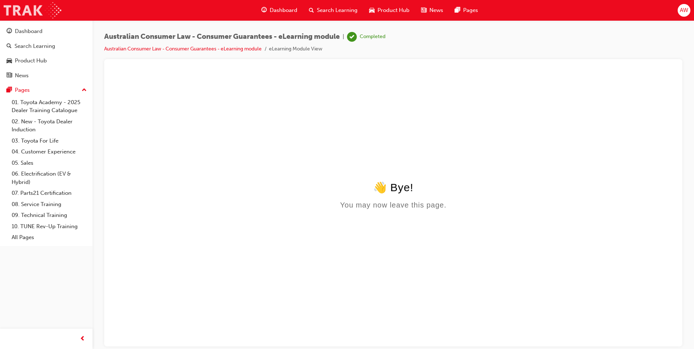
click at [19, 9] on img at bounding box center [33, 10] width 58 height 16
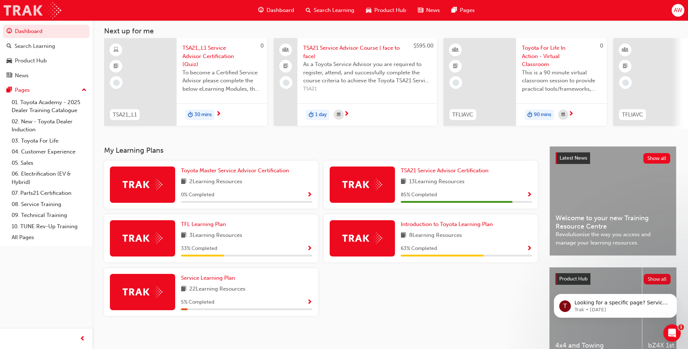
scroll to position [73, 0]
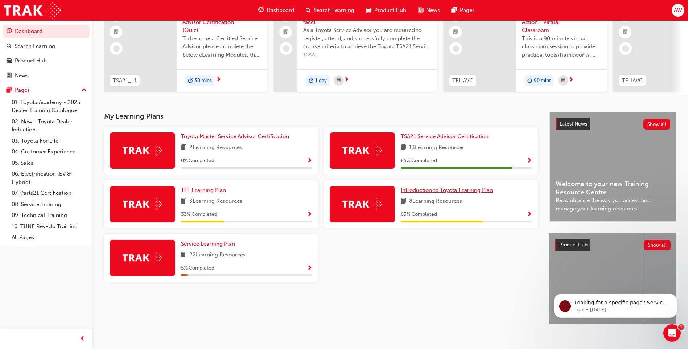
click at [435, 191] on span "Introduction to Toyota Learning Plan" at bounding box center [447, 190] width 92 height 7
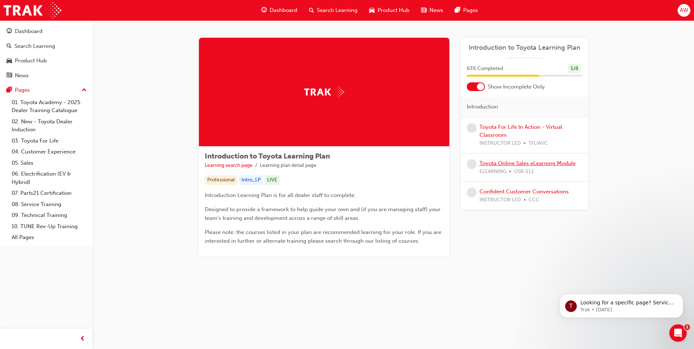
click at [545, 164] on link "Toyota Online Sales eLearning Module" at bounding box center [527, 163] width 96 height 7
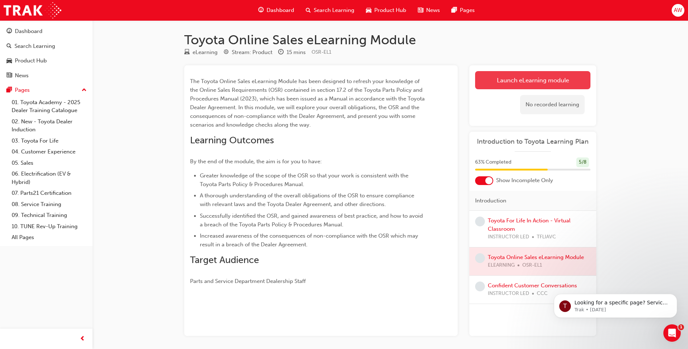
click at [513, 82] on link "Launch eLearning module" at bounding box center [532, 80] width 115 height 18
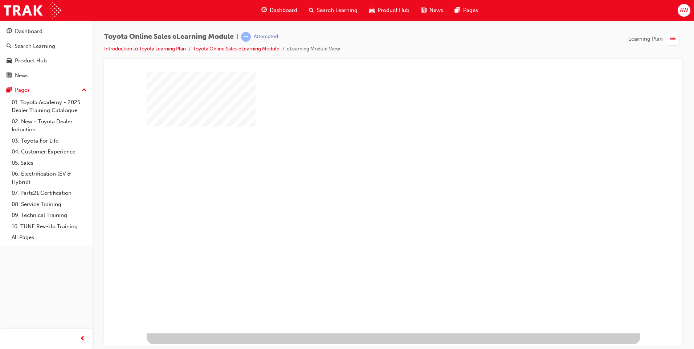
click at [372, 181] on div "play" at bounding box center [372, 181] width 0 height 0
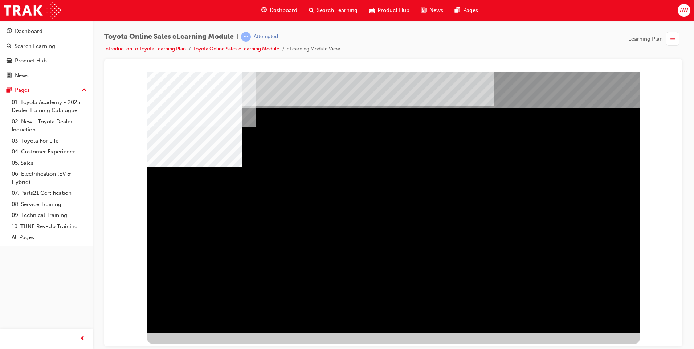
click at [593, 303] on div "multistate" at bounding box center [394, 202] width 494 height 261
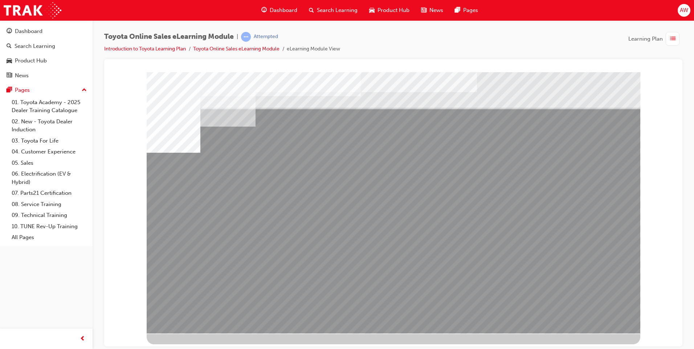
drag, startPoint x: 414, startPoint y: 261, endPoint x: 425, endPoint y: 260, distance: 10.9
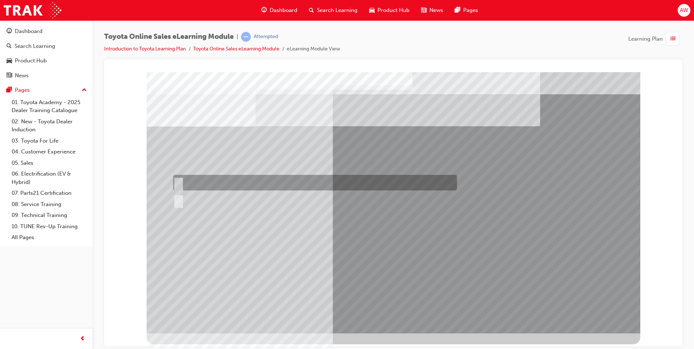
click at [210, 180] on div at bounding box center [313, 183] width 284 height 16
radio input "true"
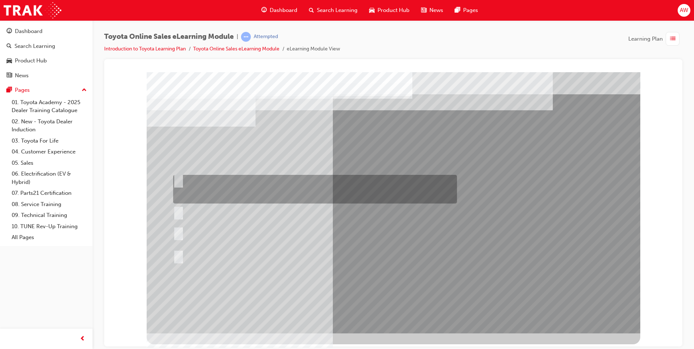
click at [290, 196] on div at bounding box center [313, 189] width 284 height 29
click at [199, 183] on div at bounding box center [313, 189] width 284 height 29
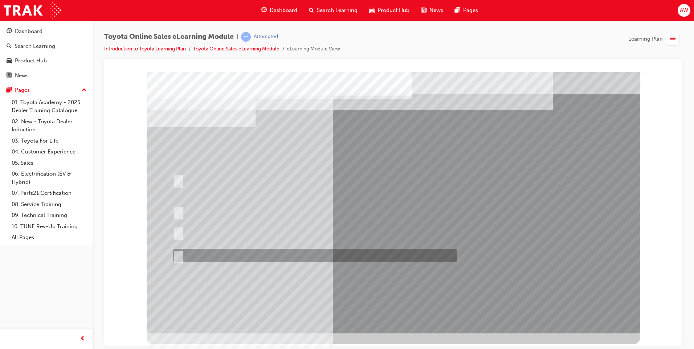
click at [230, 251] on div at bounding box center [313, 255] width 284 height 13
radio input "false"
radio input "true"
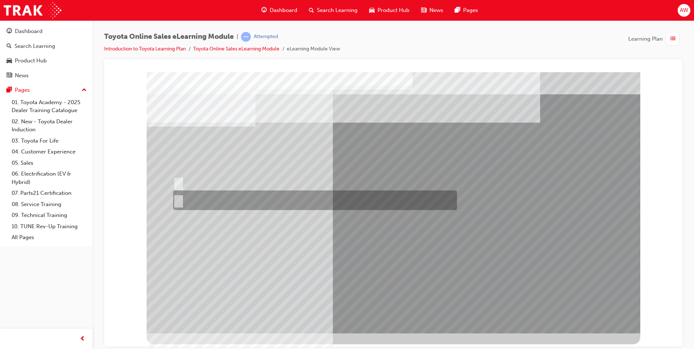
click at [196, 200] on div at bounding box center [313, 201] width 284 height 20
radio input "true"
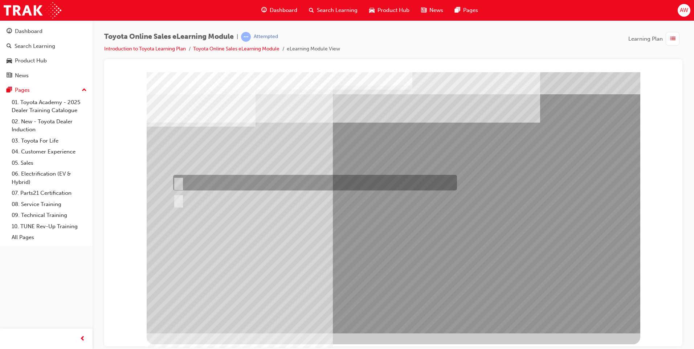
click at [202, 185] on div at bounding box center [313, 183] width 284 height 16
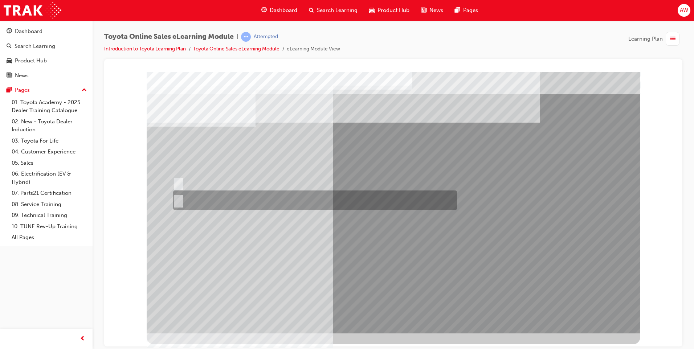
click at [201, 200] on div at bounding box center [313, 201] width 284 height 20
radio input "false"
radio input "true"
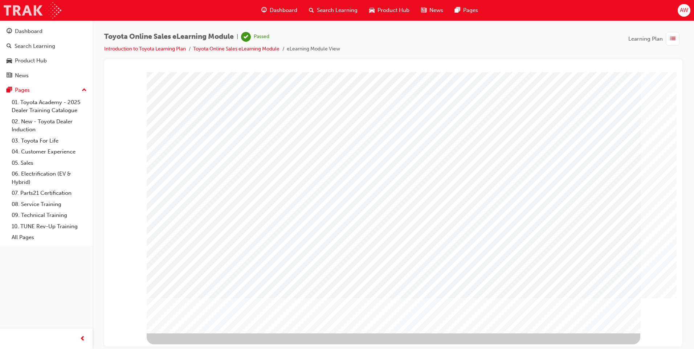
click at [36, 17] on img at bounding box center [33, 10] width 58 height 16
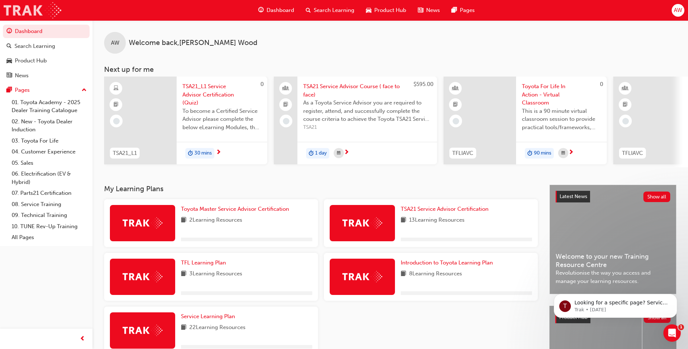
scroll to position [36, 0]
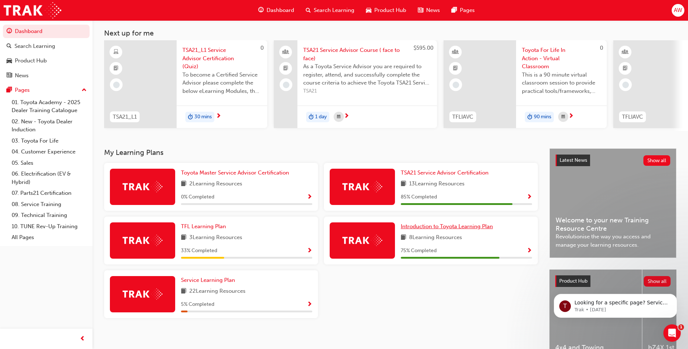
click at [445, 230] on span "Introduction to Toyota Learning Plan" at bounding box center [447, 226] width 92 height 7
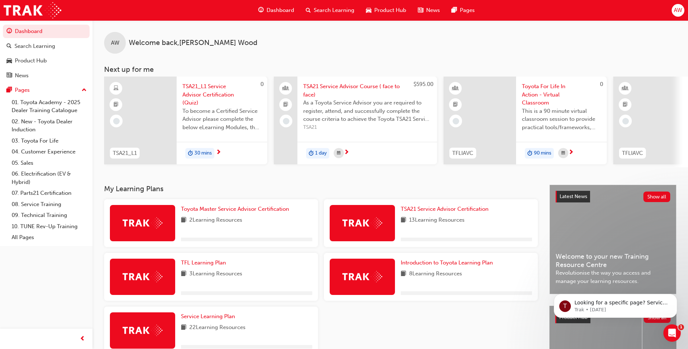
scroll to position [73, 0]
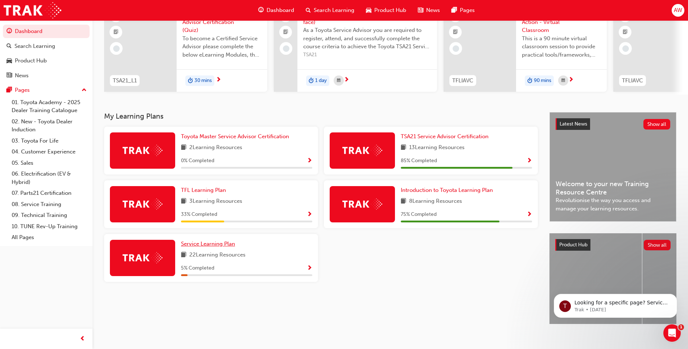
click at [211, 247] on span "Service Learning Plan" at bounding box center [208, 244] width 54 height 7
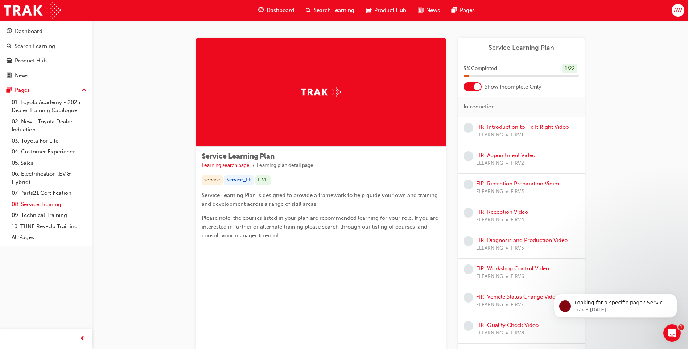
click at [42, 207] on link "08. Service Training" at bounding box center [49, 204] width 81 height 11
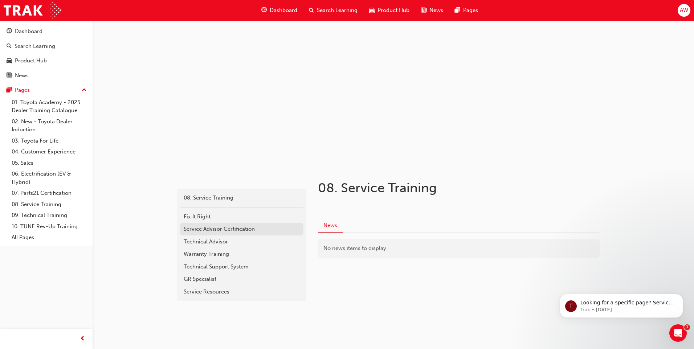
click at [245, 234] on link "Service Advisor Certification" at bounding box center [241, 229] width 123 height 13
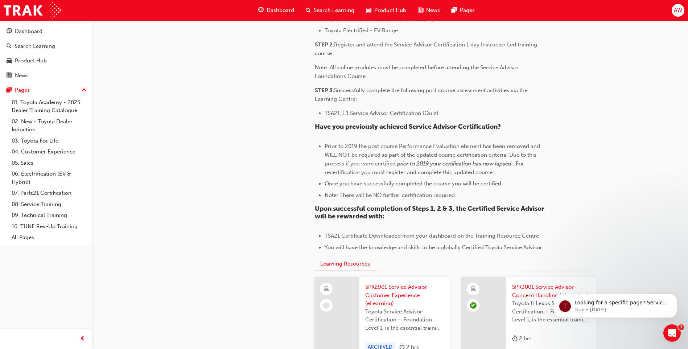
scroll to position [568, 0]
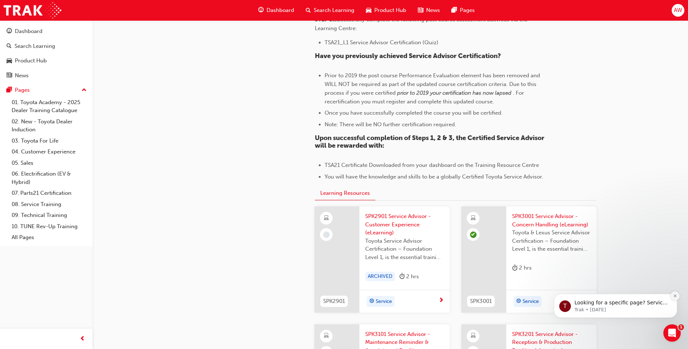
click at [677, 298] on icon "Dismiss notification" at bounding box center [676, 296] width 4 height 4
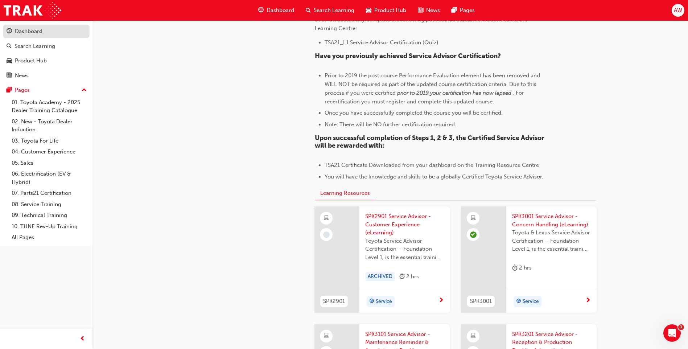
click at [32, 31] on div "Dashboard" at bounding box center [29, 31] width 28 height 8
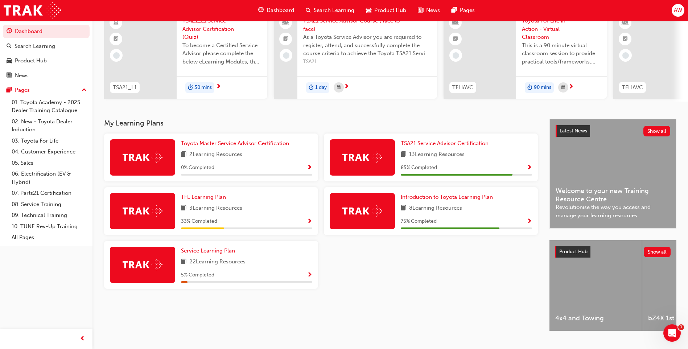
scroll to position [73, 0]
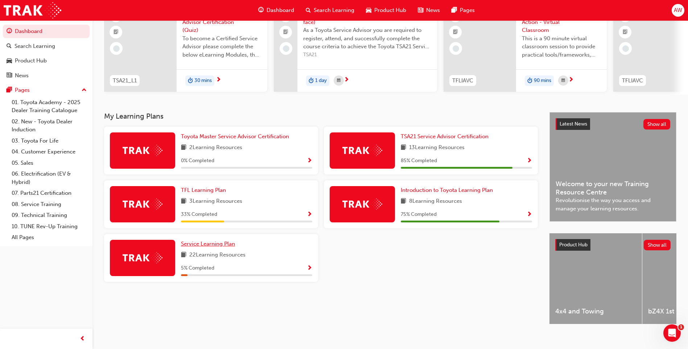
click at [225, 247] on span "Service Learning Plan" at bounding box center [208, 244] width 54 height 7
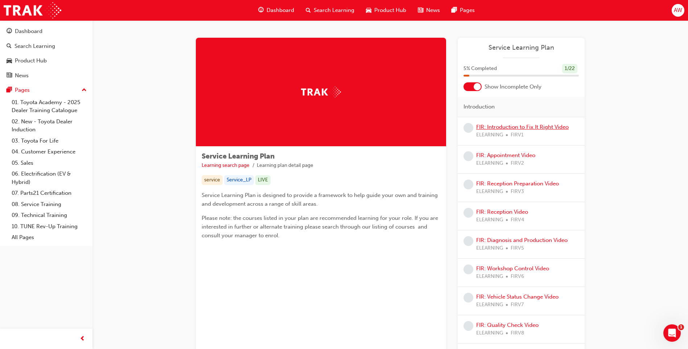
click at [535, 128] on link "FIR: Introduction to Fix It Right Video" at bounding box center [523, 127] width 93 height 7
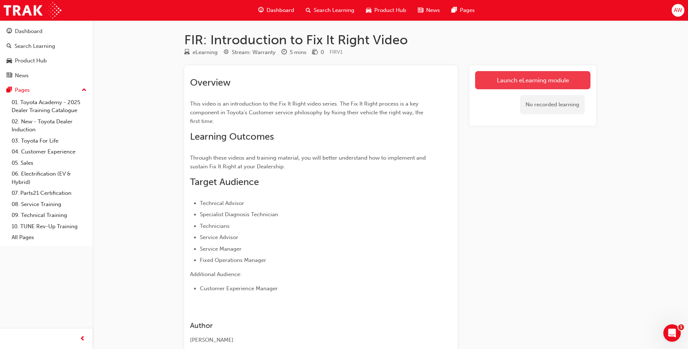
click at [515, 77] on link "Launch eLearning module" at bounding box center [532, 80] width 115 height 18
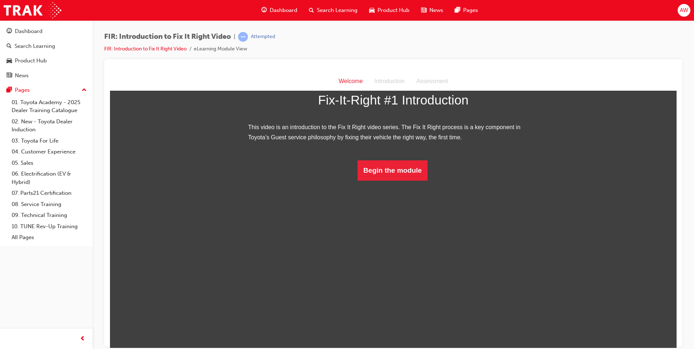
scroll to position [17, 0]
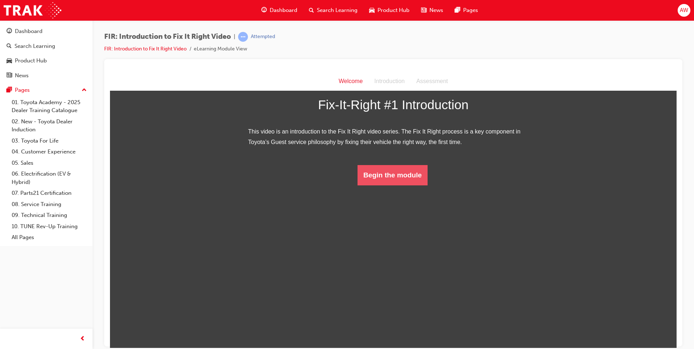
click at [381, 185] on button "Begin the module" at bounding box center [392, 175] width 70 height 20
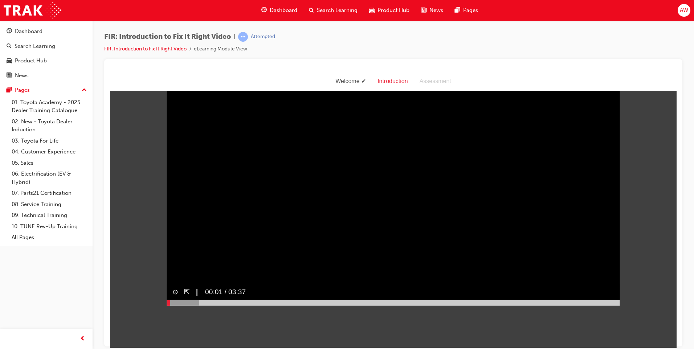
click at [598, 306] on div at bounding box center [393, 303] width 453 height 6
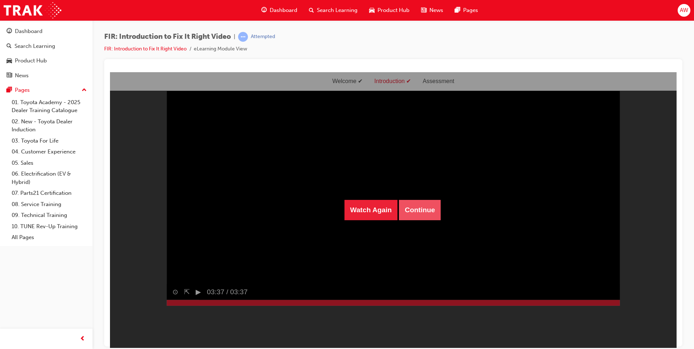
click at [414, 209] on button "Continue" at bounding box center [420, 210] width 42 height 20
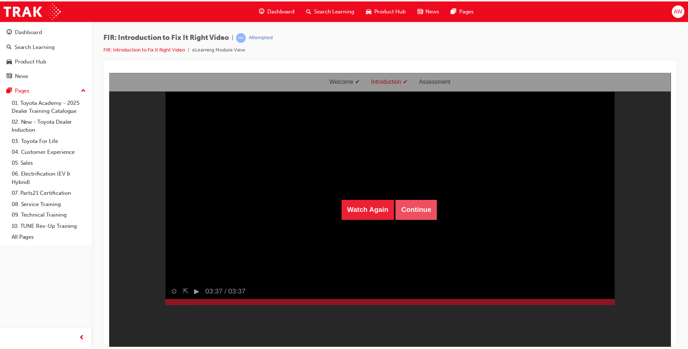
scroll to position [23, 0]
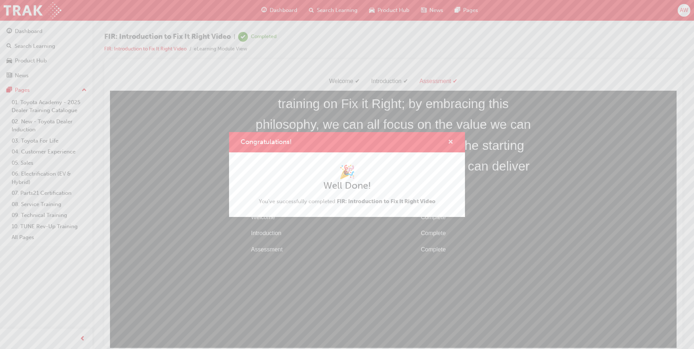
click at [450, 140] on span "cross-icon" at bounding box center [450, 142] width 5 height 7
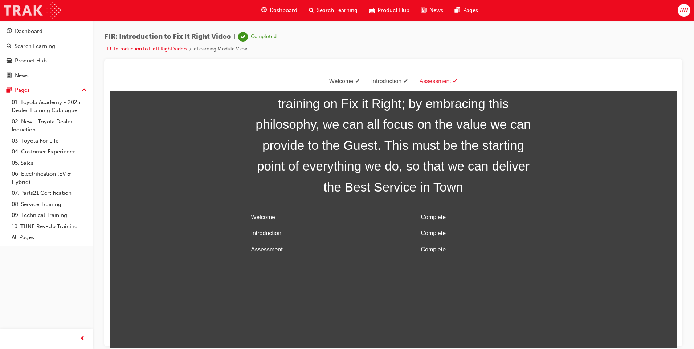
click at [16, 7] on img at bounding box center [33, 10] width 58 height 16
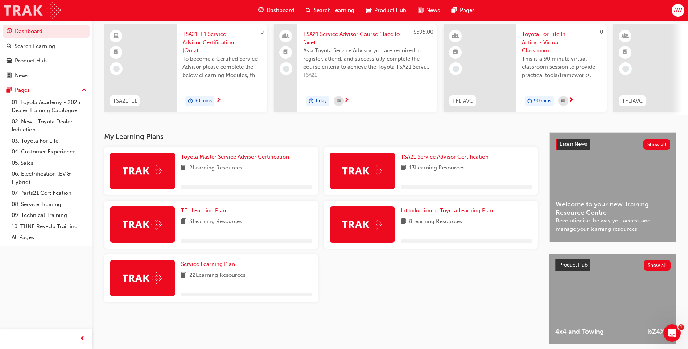
scroll to position [73, 0]
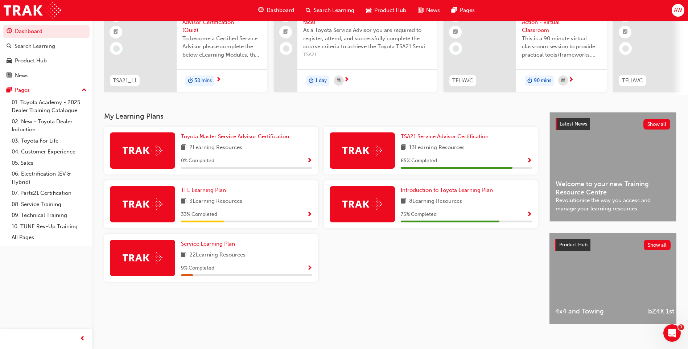
click at [209, 247] on span "Service Learning Plan" at bounding box center [208, 244] width 54 height 7
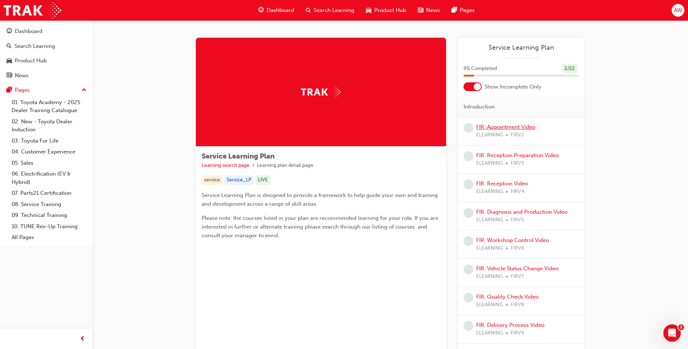
click at [504, 126] on link "FIR: Appointment Video" at bounding box center [506, 127] width 59 height 7
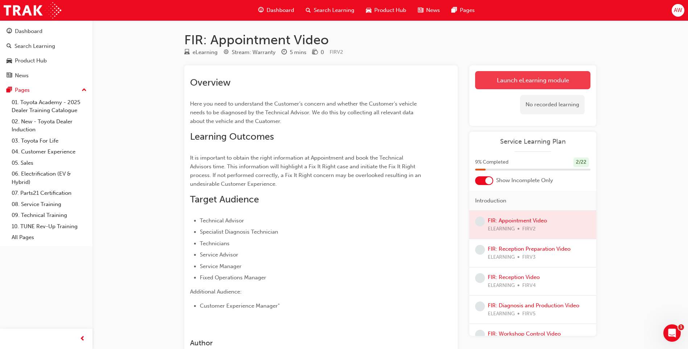
click at [516, 78] on link "Launch eLearning module" at bounding box center [532, 80] width 115 height 18
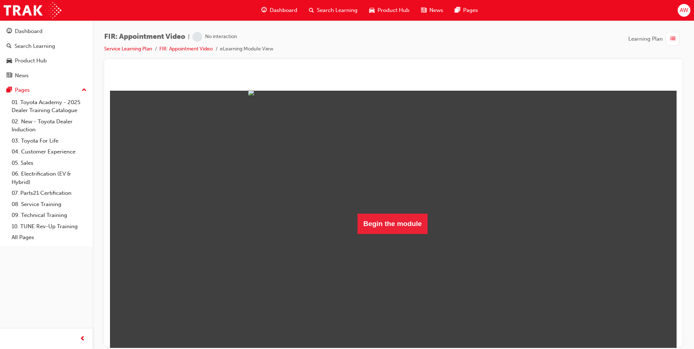
scroll to position [40, 0]
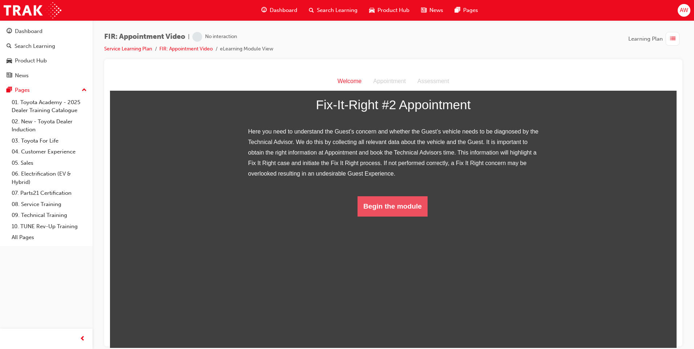
click at [407, 216] on button "Begin the module" at bounding box center [392, 206] width 70 height 20
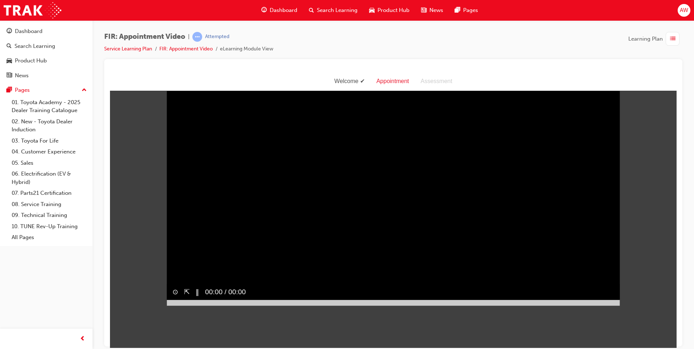
scroll to position [17, 0]
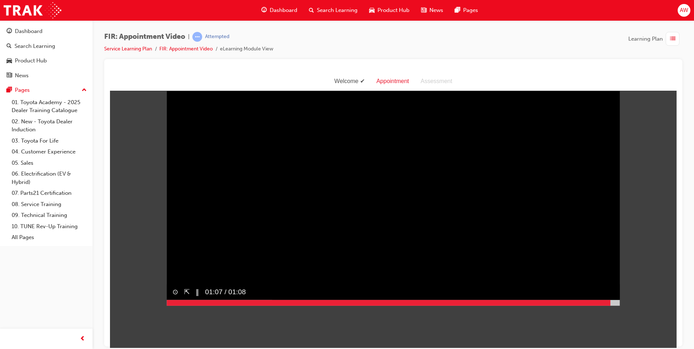
click at [608, 306] on div at bounding box center [393, 303] width 453 height 6
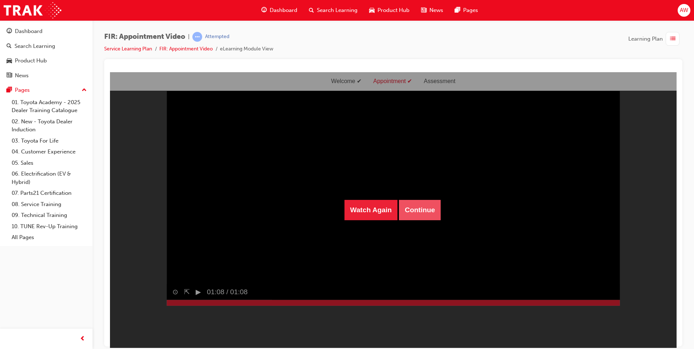
click at [428, 213] on button "Continue" at bounding box center [420, 210] width 42 height 20
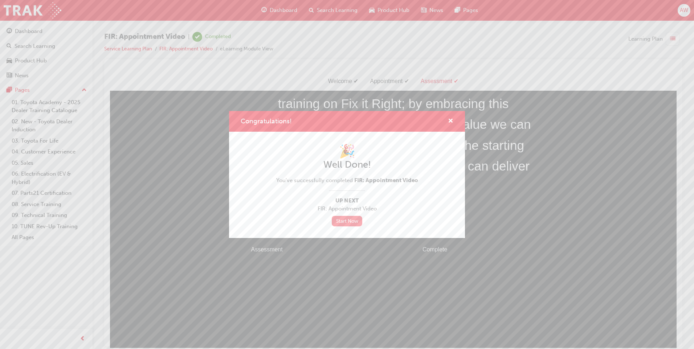
click at [351, 221] on link "Start Now" at bounding box center [347, 221] width 30 height 11
click at [351, 220] on link "Start Now" at bounding box center [347, 221] width 30 height 11
click at [348, 222] on link "Start Now" at bounding box center [347, 221] width 30 height 11
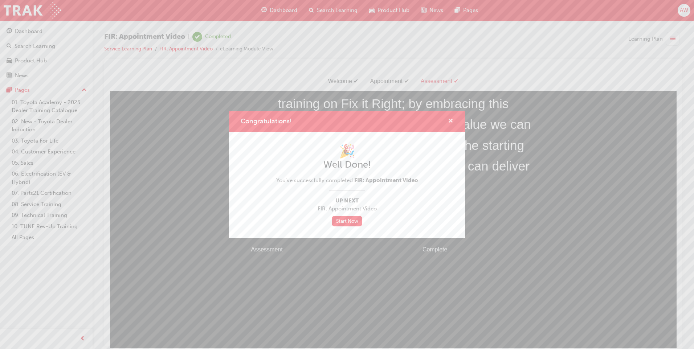
click at [449, 119] on span "cross-icon" at bounding box center [450, 121] width 5 height 7
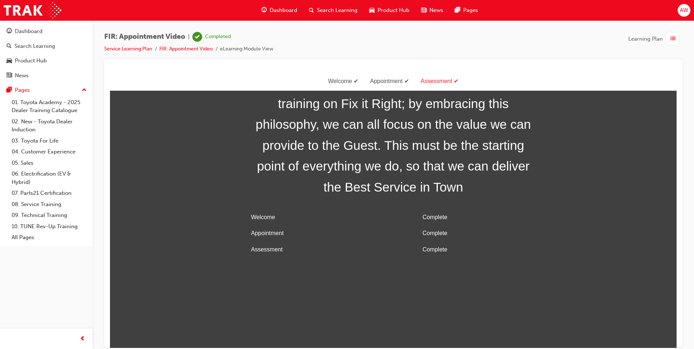
click at [23, 19] on div "Dashboard Search Learning Product Hub News Pages AW" at bounding box center [347, 10] width 694 height 21
click at [137, 48] on link "Service Learning Plan" at bounding box center [128, 49] width 48 height 6
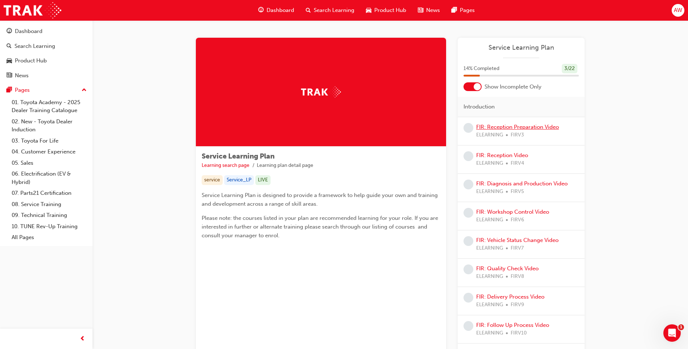
click at [541, 128] on link "FIR: Reception Preparation Video" at bounding box center [518, 127] width 83 height 7
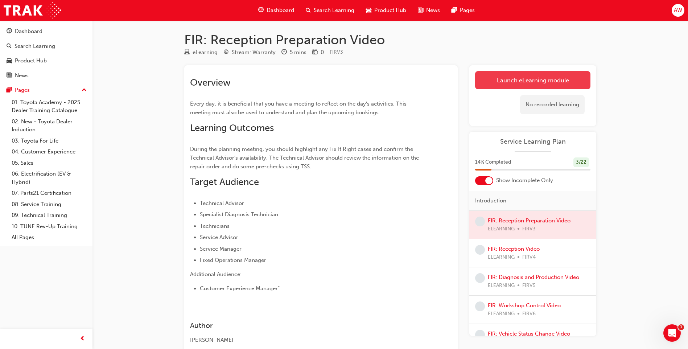
click at [542, 83] on link "Launch eLearning module" at bounding box center [532, 80] width 115 height 18
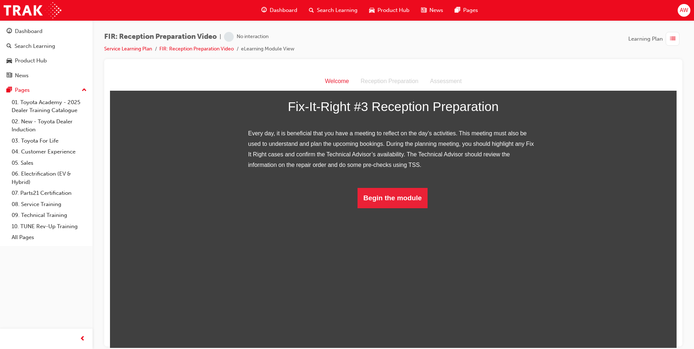
scroll to position [29, 0]
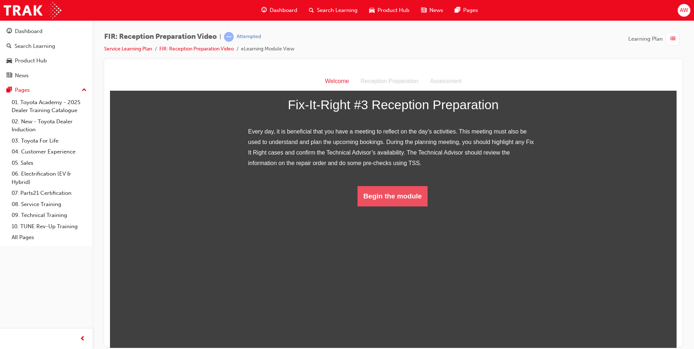
click at [398, 206] on button "Begin the module" at bounding box center [392, 196] width 70 height 20
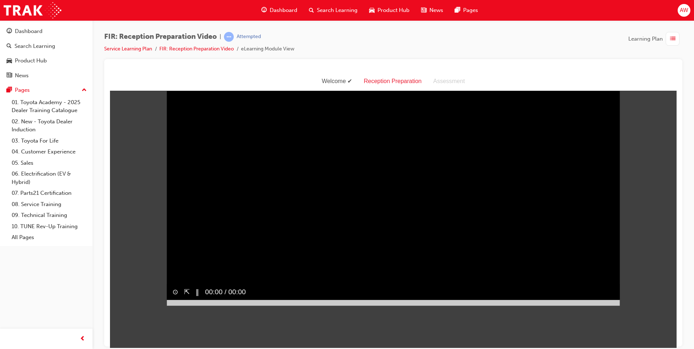
scroll to position [17, 0]
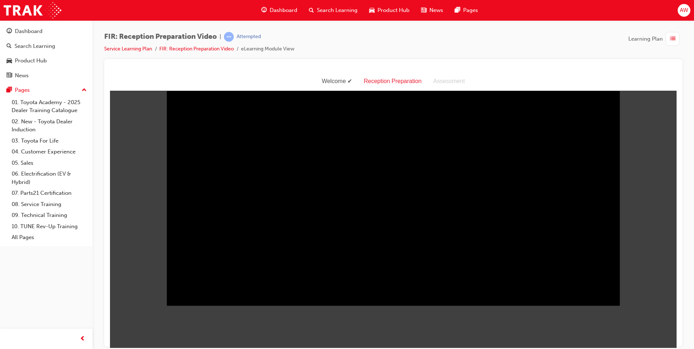
click at [609, 320] on body "Welcome Reception Preparation Assessment Sorry, your browser does not support e…" at bounding box center [393, 210] width 567 height 276
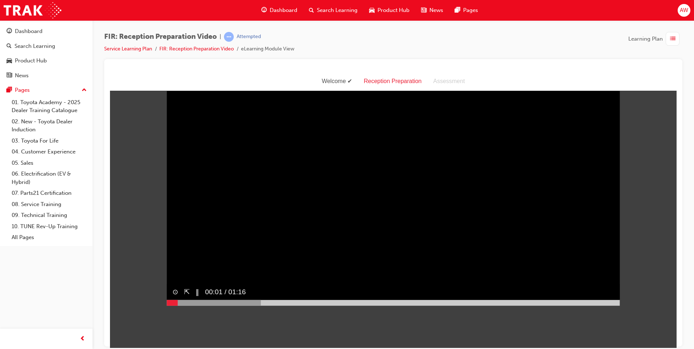
click at [611, 306] on div at bounding box center [393, 303] width 453 height 6
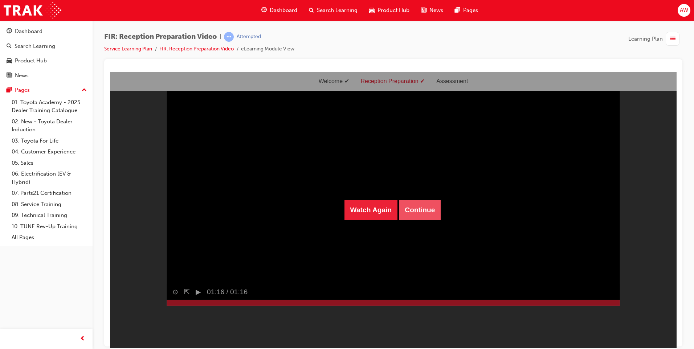
click at [414, 209] on button "Continue" at bounding box center [420, 210] width 42 height 20
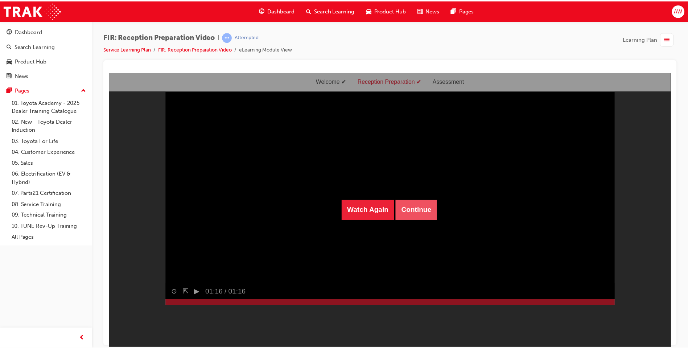
scroll to position [23, 0]
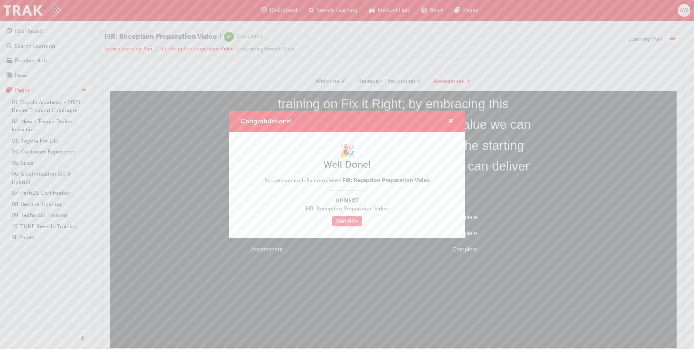
click at [352, 222] on link "Start Now" at bounding box center [347, 221] width 30 height 11
click at [452, 120] on span "cross-icon" at bounding box center [450, 121] width 5 height 7
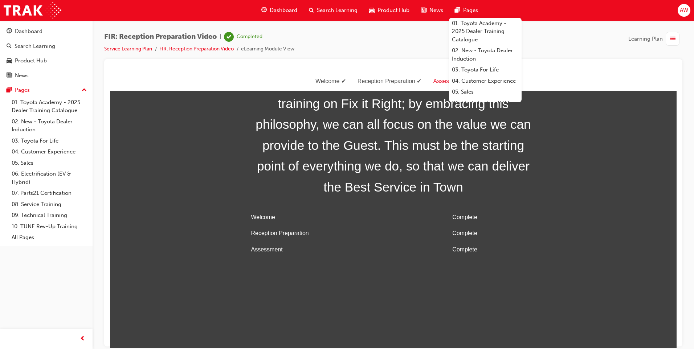
click at [74, 285] on div "Dashboard Search Learning Product Hub News Pages Pages 01. Toyota Academy - 202…" at bounding box center [46, 165] width 93 height 331
click at [29, 4] on img at bounding box center [33, 10] width 58 height 16
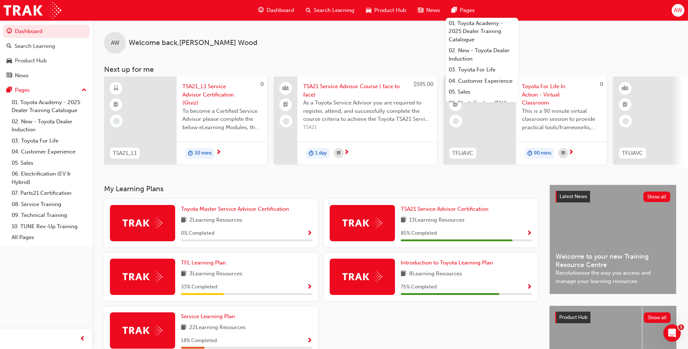
click at [335, 181] on div "AW Welcome back , Ashley Wood Next up for me 0 TSA21_L1 TSA21_L1 Service Adviso…" at bounding box center [391, 102] width 596 height 164
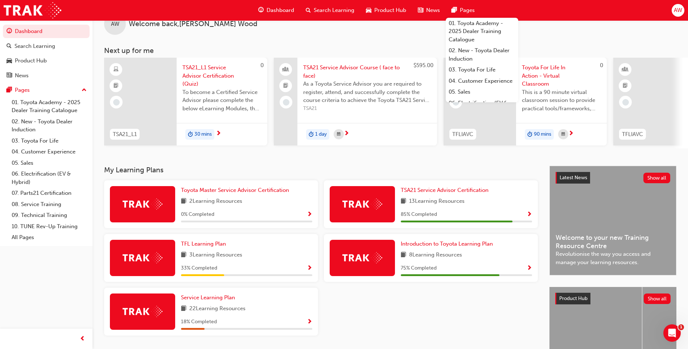
scroll to position [36, 0]
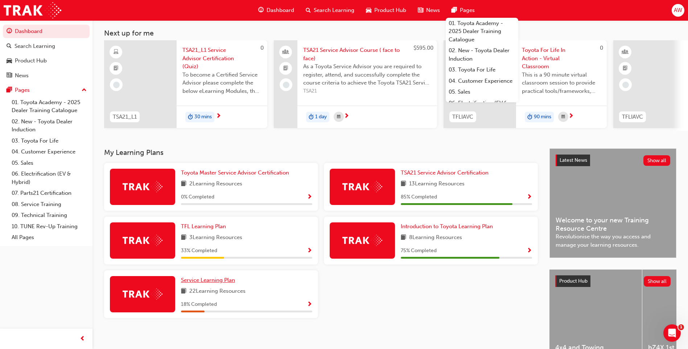
click at [226, 281] on span "Service Learning Plan" at bounding box center [208, 280] width 54 height 7
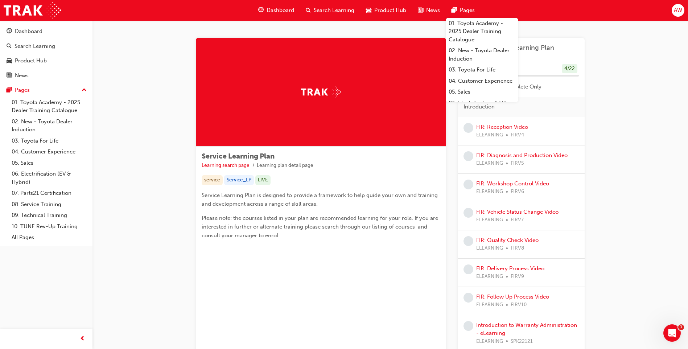
click at [465, 11] on span "Pages" at bounding box center [467, 10] width 15 height 8
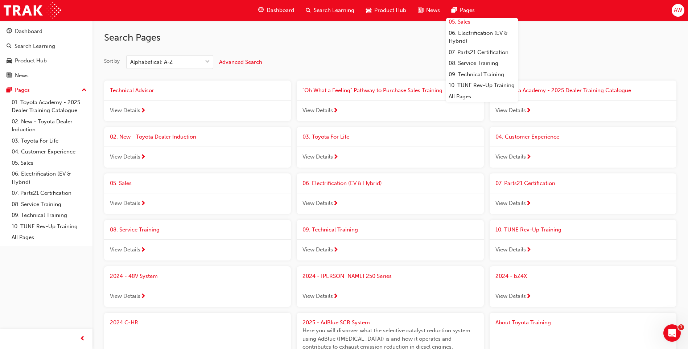
scroll to position [86, 0]
click at [472, 58] on link "08. Service Training" at bounding box center [482, 63] width 73 height 11
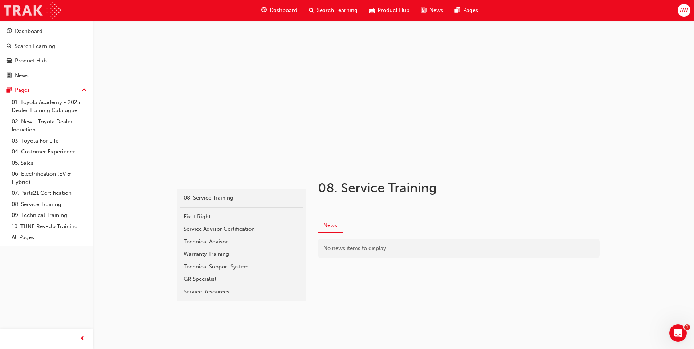
click at [27, 16] on img at bounding box center [33, 10] width 58 height 16
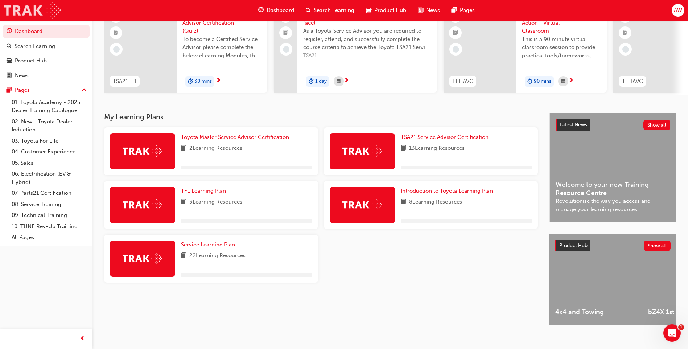
scroll to position [73, 0]
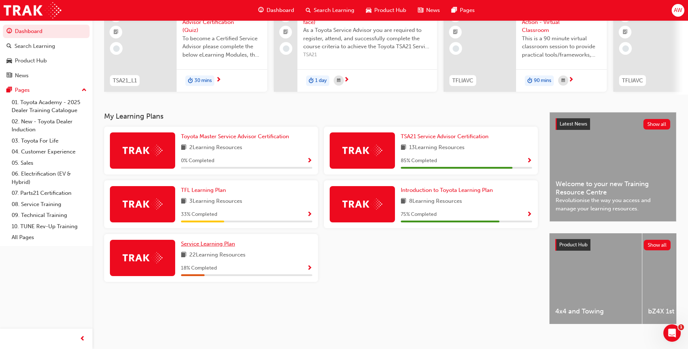
click at [229, 247] on span "Service Learning Plan" at bounding box center [208, 244] width 54 height 7
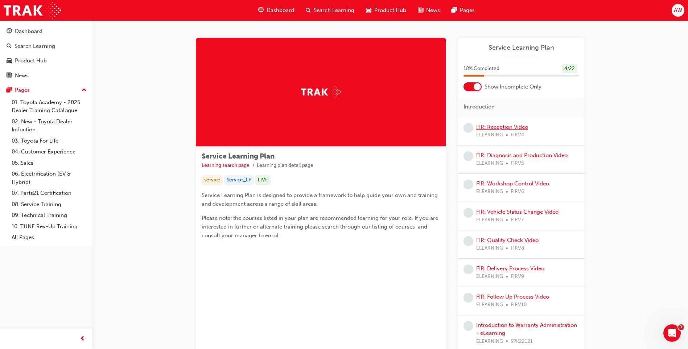
click at [505, 127] on link "FIR: Reception Video" at bounding box center [503, 127] width 52 height 7
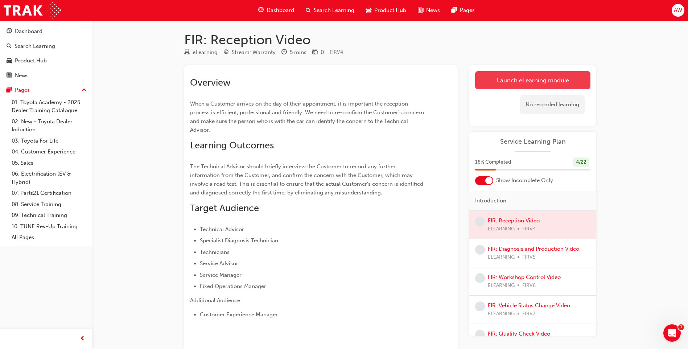
click at [545, 81] on link "Launch eLearning module" at bounding box center [532, 80] width 115 height 18
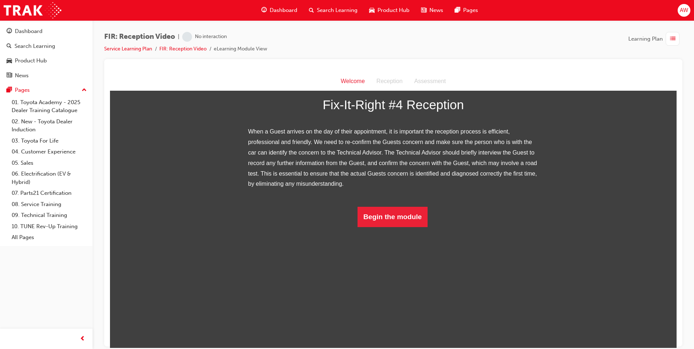
scroll to position [50, 0]
click at [407, 227] on button "Begin the module" at bounding box center [392, 216] width 70 height 20
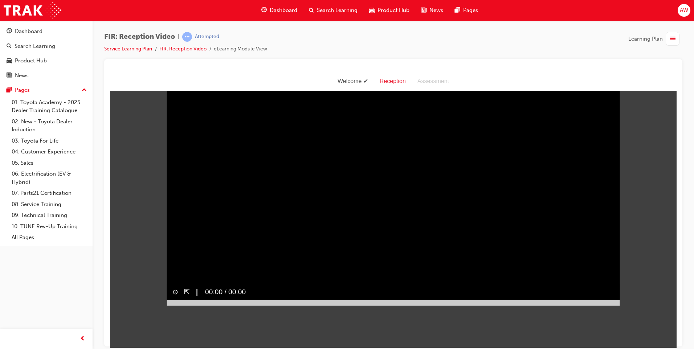
scroll to position [17, 0]
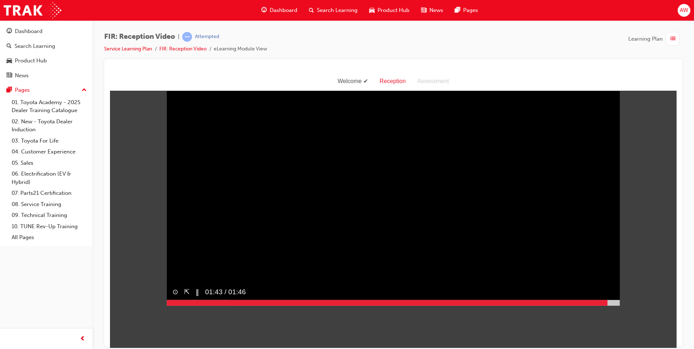
click at [605, 306] on div at bounding box center [393, 303] width 453 height 6
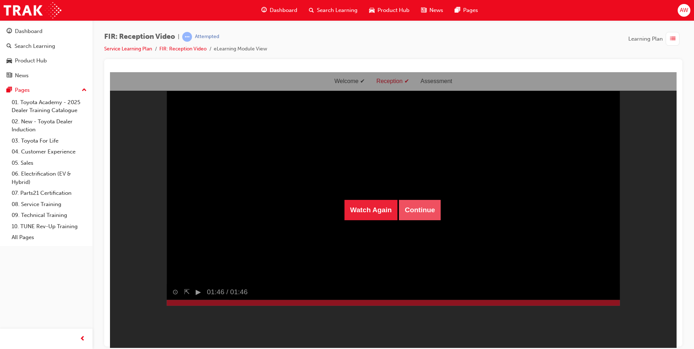
click at [425, 212] on button "Continue" at bounding box center [420, 210] width 42 height 20
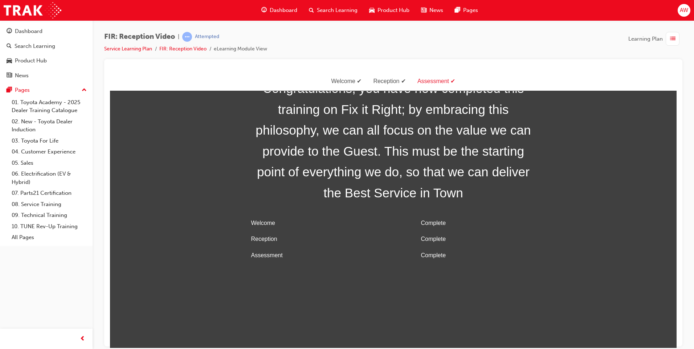
scroll to position [23, 0]
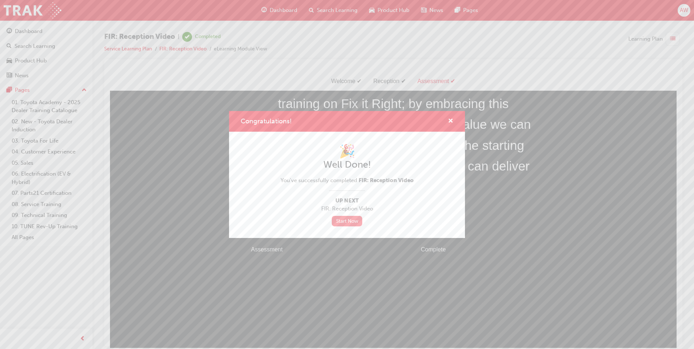
click at [347, 221] on link "Start Now" at bounding box center [347, 221] width 30 height 11
click at [450, 120] on span "cross-icon" at bounding box center [450, 121] width 5 height 7
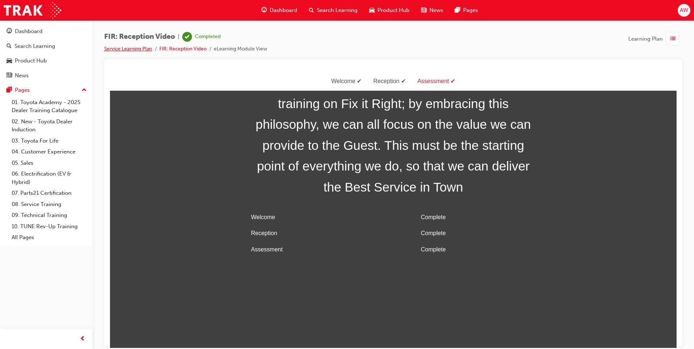
click at [121, 51] on link "Service Learning Plan" at bounding box center [128, 49] width 48 height 6
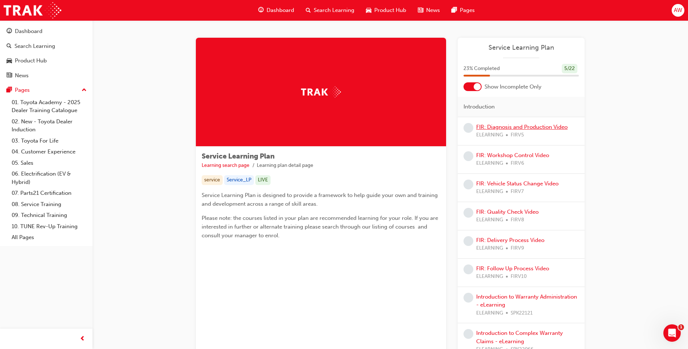
click at [541, 128] on link "FIR: Diagnosis and Production Video" at bounding box center [522, 127] width 91 height 7
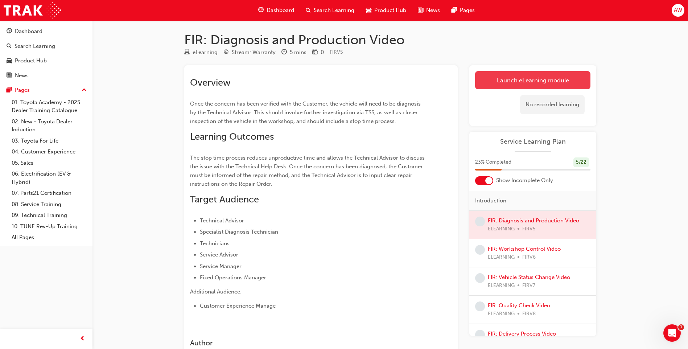
click at [540, 85] on link "Launch eLearning module" at bounding box center [532, 80] width 115 height 18
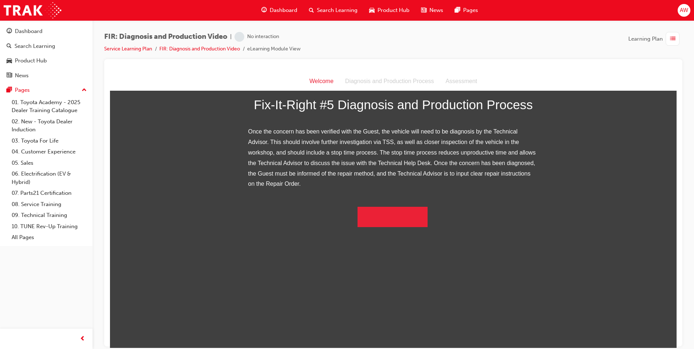
scroll to position [71, 0]
click at [397, 227] on button "Begin the module" at bounding box center [392, 216] width 70 height 20
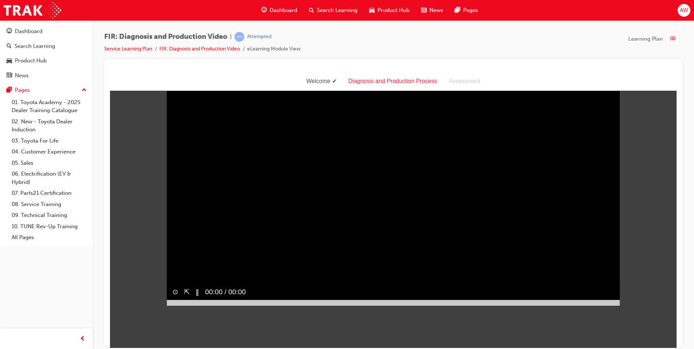
scroll to position [17, 0]
click at [609, 306] on div at bounding box center [393, 303] width 453 height 6
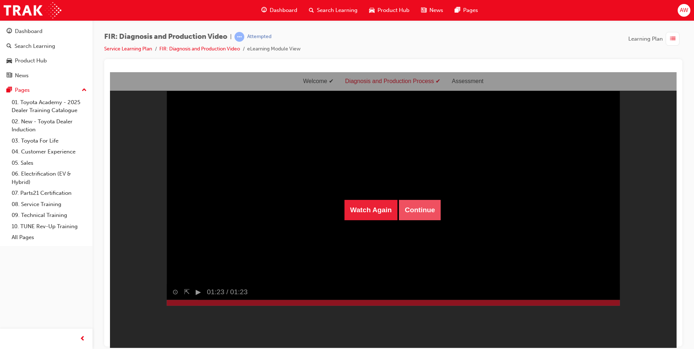
click at [425, 214] on button "Continue" at bounding box center [420, 210] width 42 height 20
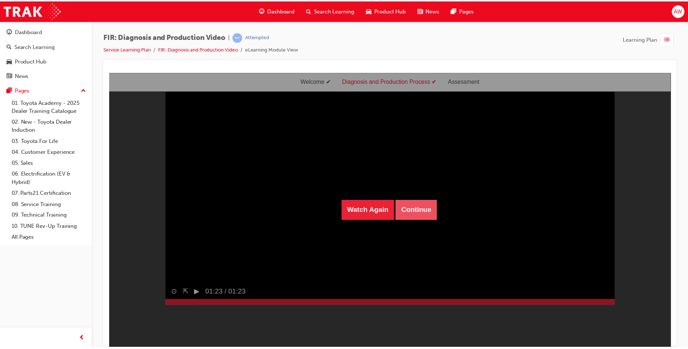
scroll to position [23, 0]
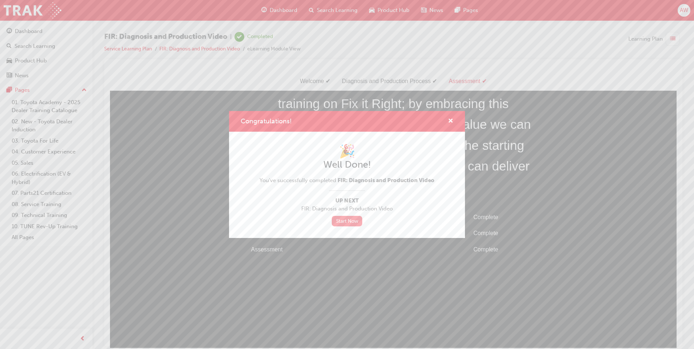
click at [348, 224] on link "Start Now" at bounding box center [347, 221] width 30 height 11
click at [452, 121] on span "cross-icon" at bounding box center [450, 121] width 5 height 7
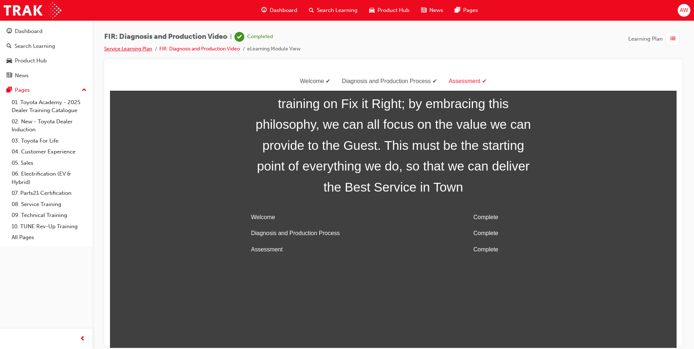
click at [132, 49] on link "Service Learning Plan" at bounding box center [128, 49] width 48 height 6
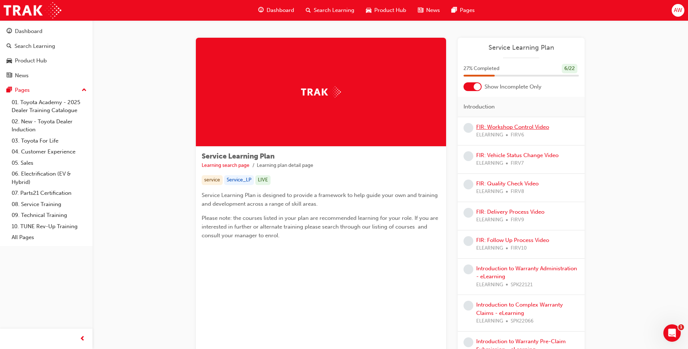
click at [525, 128] on link "FIR: Workshop Control Video" at bounding box center [513, 127] width 73 height 7
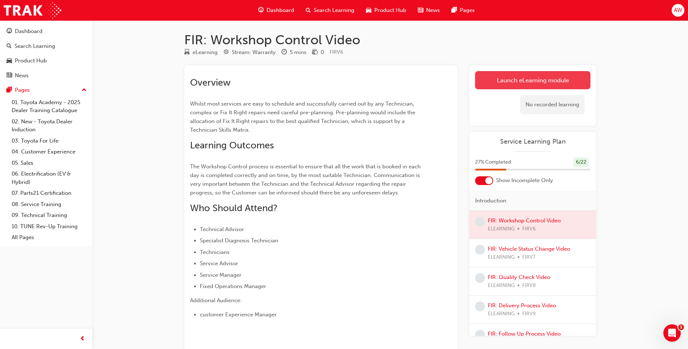
click at [547, 83] on link "Launch eLearning module" at bounding box center [532, 80] width 115 height 18
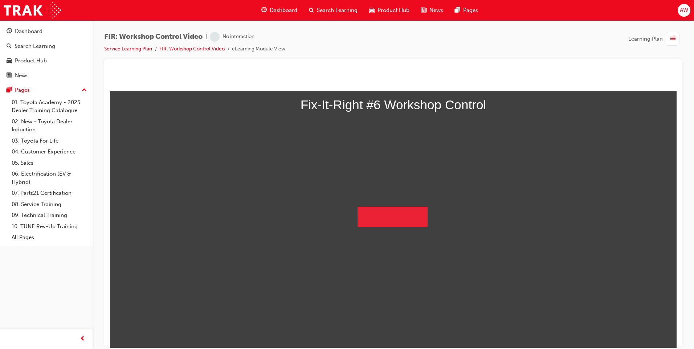
scroll to position [50, 0]
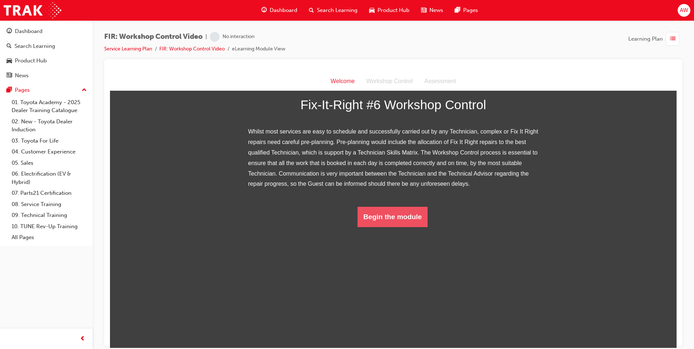
click at [412, 227] on button "Begin the module" at bounding box center [392, 216] width 70 height 20
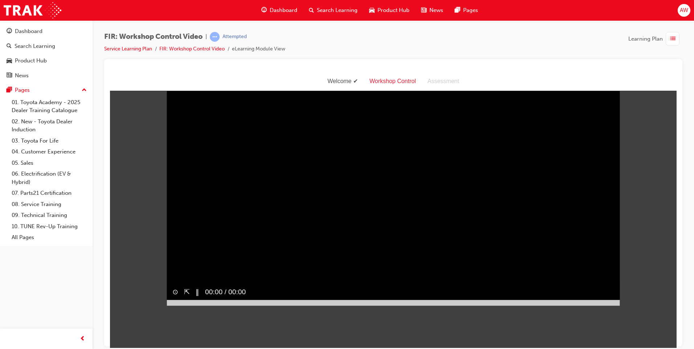
scroll to position [17, 0]
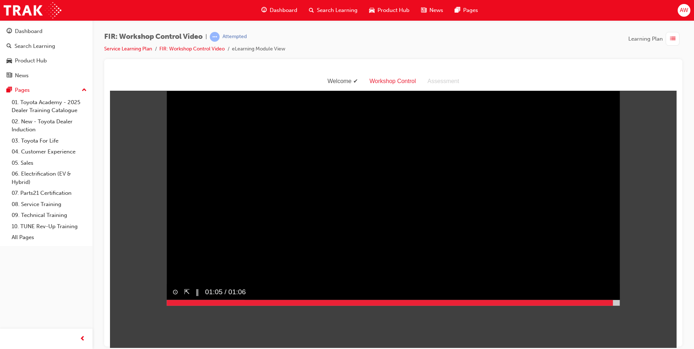
click at [610, 306] on div at bounding box center [393, 303] width 453 height 6
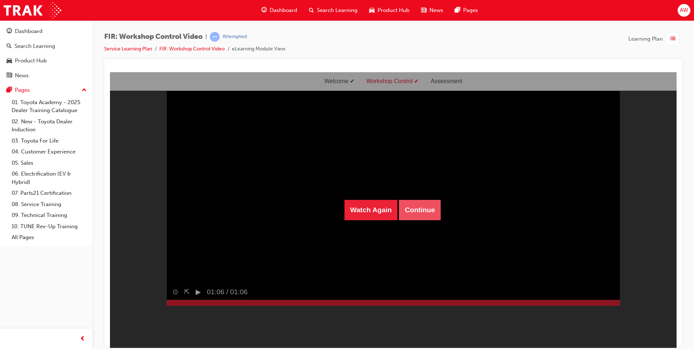
click at [409, 212] on button "Continue" at bounding box center [420, 210] width 42 height 20
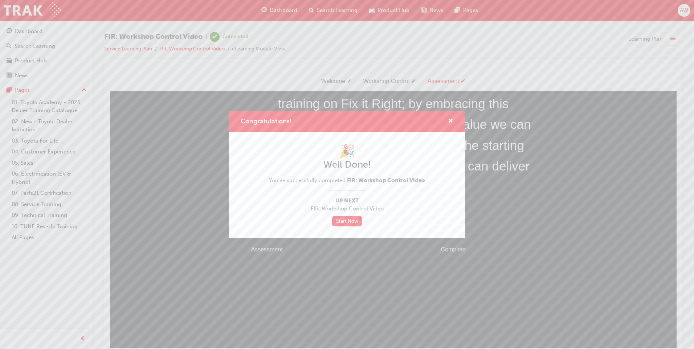
click at [134, 48] on div "Congratulations! 🎉 Well Done! You've successfully completed FIR: Workshop Contr…" at bounding box center [347, 174] width 694 height 349
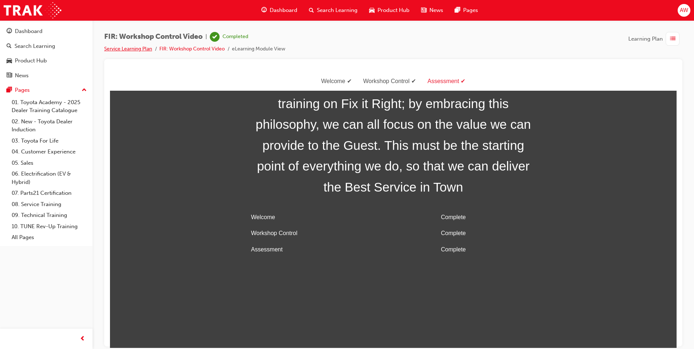
click at [131, 50] on link "Service Learning Plan" at bounding box center [128, 49] width 48 height 6
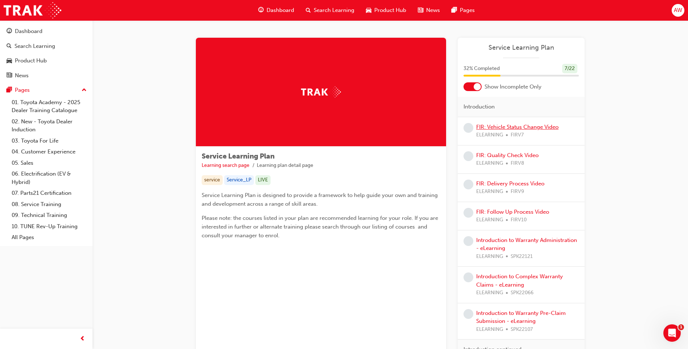
click at [535, 127] on link "FIR: Vehicle Status Change Video" at bounding box center [518, 127] width 82 height 7
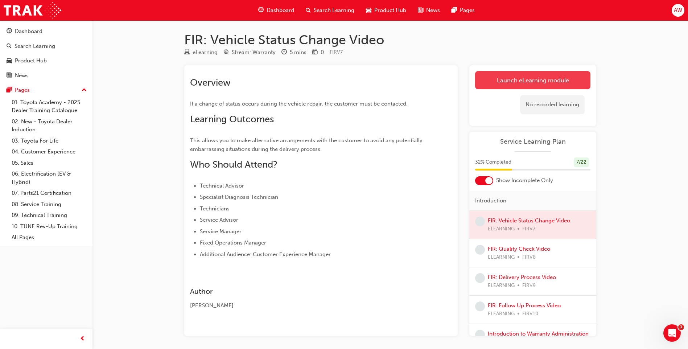
click at [507, 86] on link "Launch eLearning module" at bounding box center [532, 80] width 115 height 18
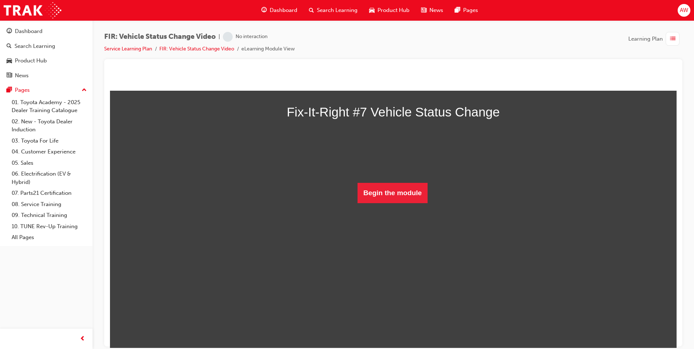
scroll to position [19, 0]
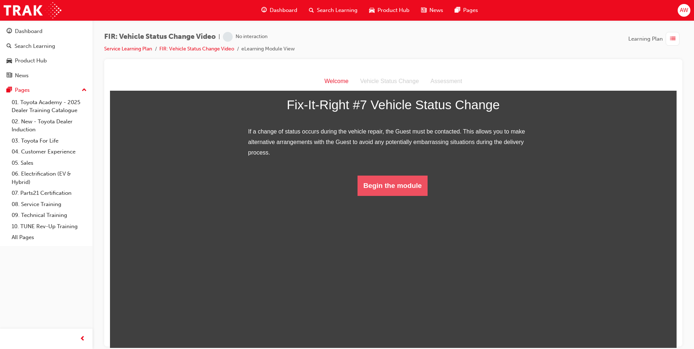
click at [394, 196] on button "Begin the module" at bounding box center [392, 185] width 70 height 20
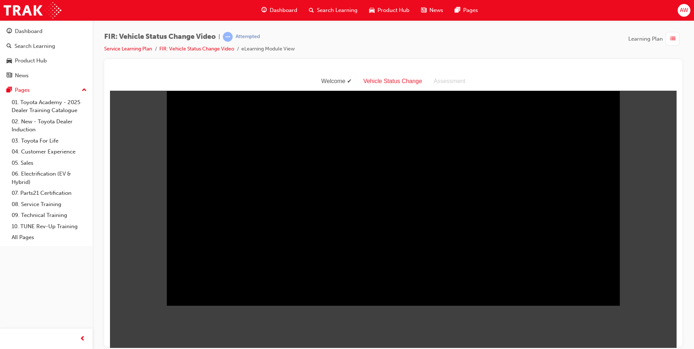
scroll to position [17, 0]
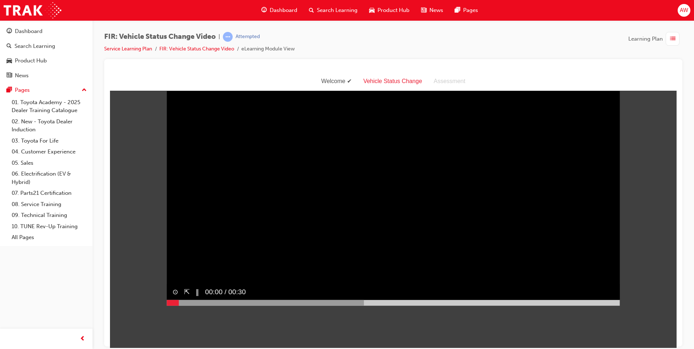
click at [606, 306] on div at bounding box center [393, 303] width 453 height 6
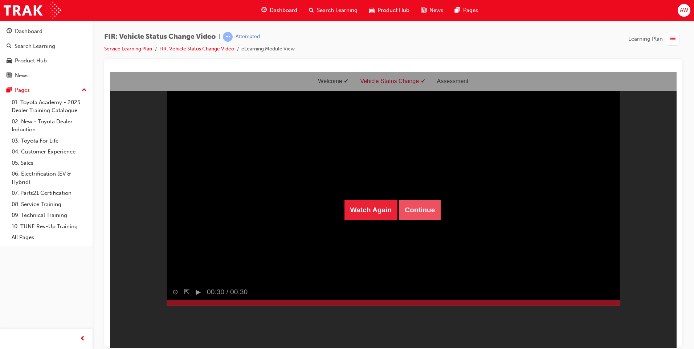
click at [411, 214] on button "Continue" at bounding box center [420, 210] width 42 height 20
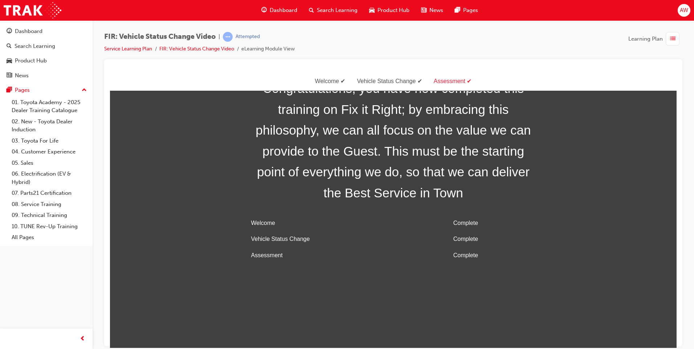
scroll to position [23, 0]
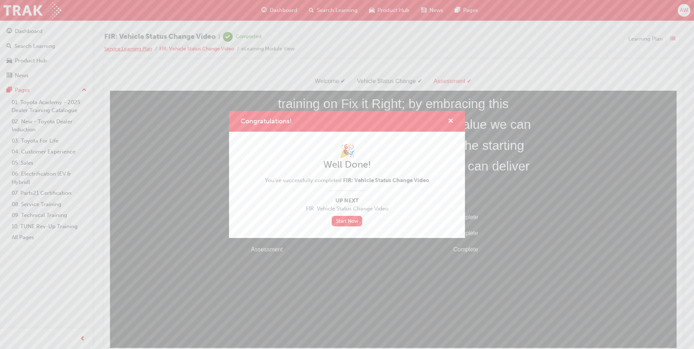
click at [143, 50] on div "Congratulations! 🎉 Well Done! You've successfully completed FIR: Vehicle Status…" at bounding box center [347, 174] width 694 height 349
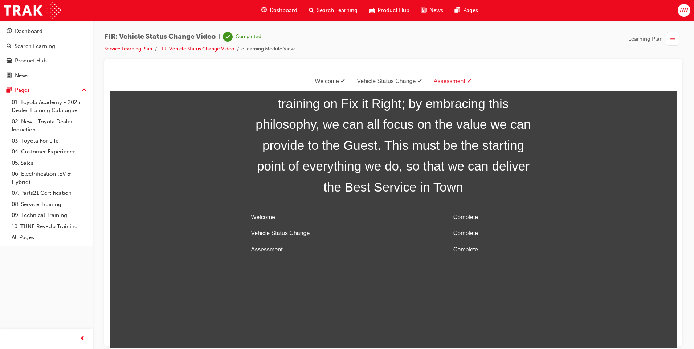
click at [143, 50] on link "Service Learning Plan" at bounding box center [128, 49] width 48 height 6
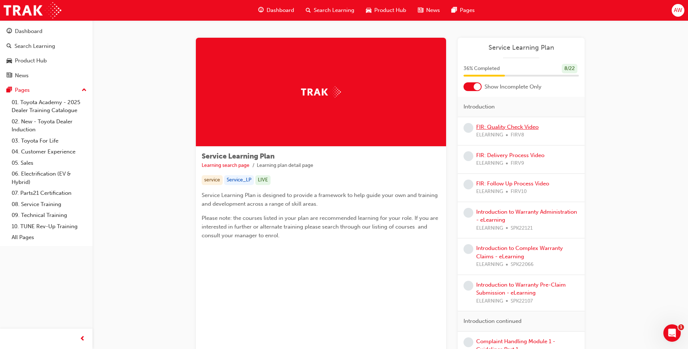
click at [504, 128] on link "FIR: Quality Check Video" at bounding box center [508, 127] width 62 height 7
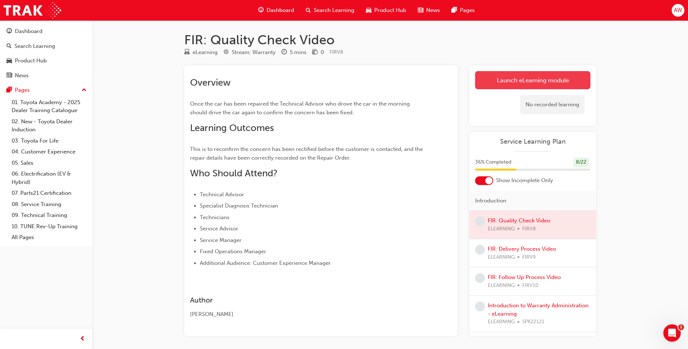
click at [528, 81] on link "Launch eLearning module" at bounding box center [532, 80] width 115 height 18
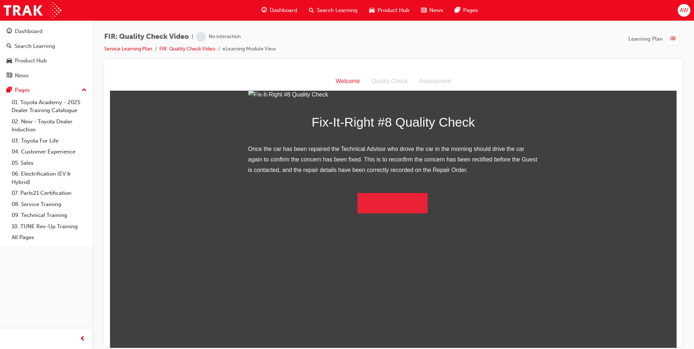
scroll to position [19, 0]
click at [397, 213] on button "Begin the module" at bounding box center [392, 203] width 70 height 20
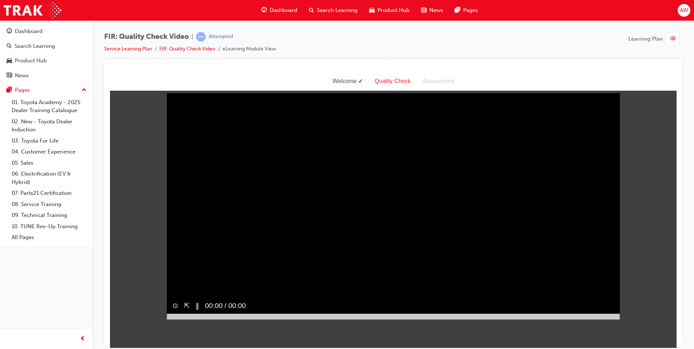
scroll to position [0, 0]
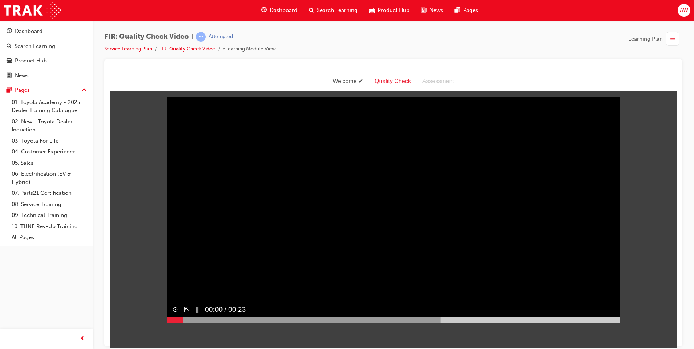
click at [611, 323] on div at bounding box center [393, 320] width 453 height 6
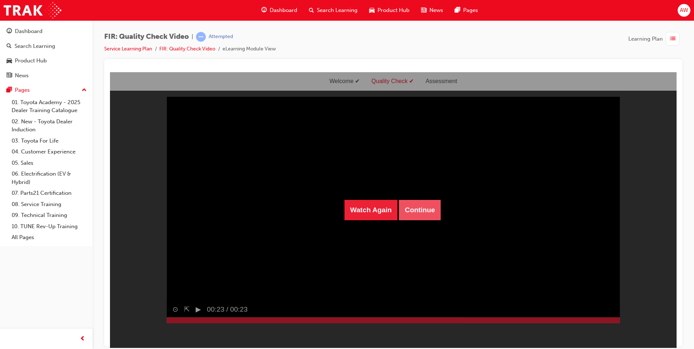
click at [409, 214] on button "Continue" at bounding box center [420, 210] width 42 height 20
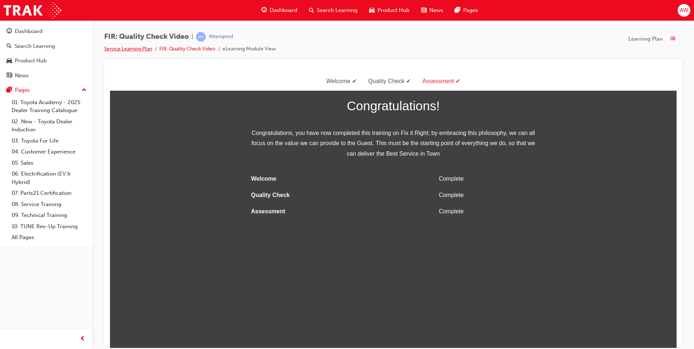
click at [134, 49] on link "Service Learning Plan" at bounding box center [128, 49] width 48 height 6
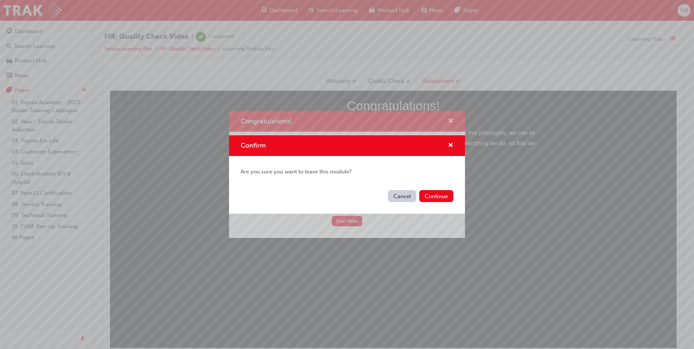
click at [406, 199] on button "Cancel" at bounding box center [402, 196] width 28 height 12
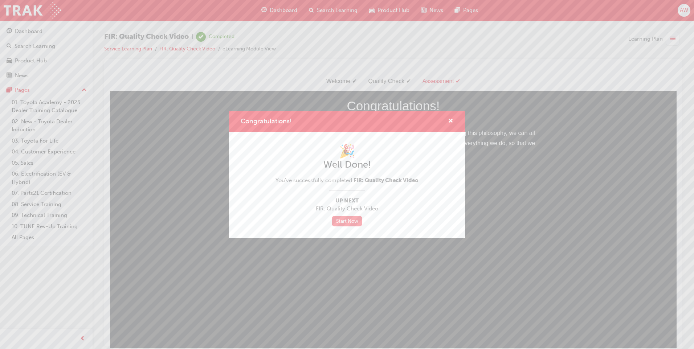
click at [347, 220] on link "Start Now" at bounding box center [347, 221] width 30 height 11
click at [447, 120] on div "Congratulations!" at bounding box center [447, 121] width 11 height 9
click at [451, 118] on span "cross-icon" at bounding box center [450, 121] width 5 height 7
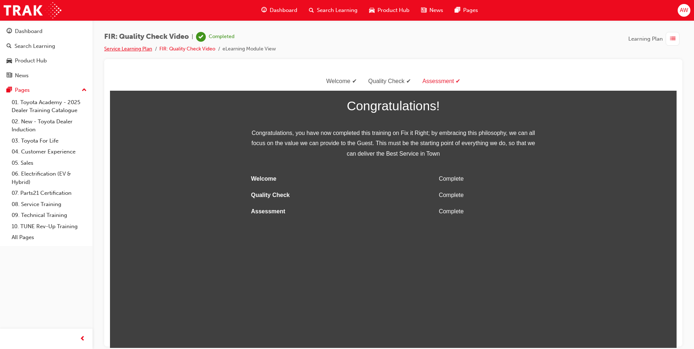
click at [139, 51] on link "Service Learning Plan" at bounding box center [128, 49] width 48 height 6
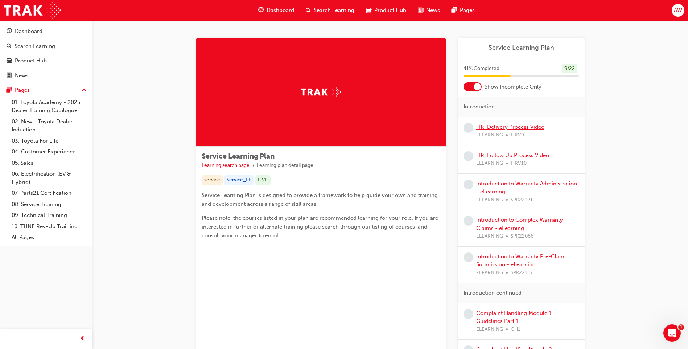
click at [526, 126] on link "FIR: Delivery Process Video" at bounding box center [511, 127] width 68 height 7
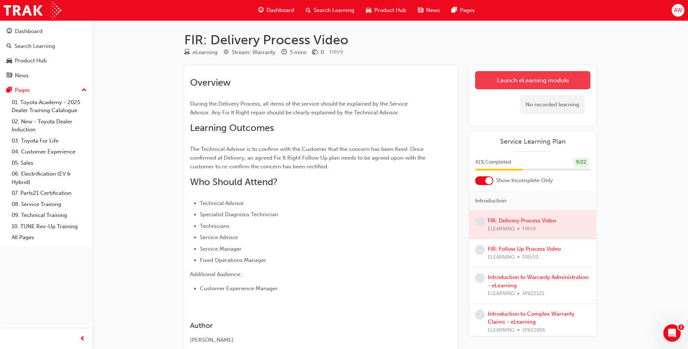
click at [551, 85] on link "Launch eLearning module" at bounding box center [532, 80] width 115 height 18
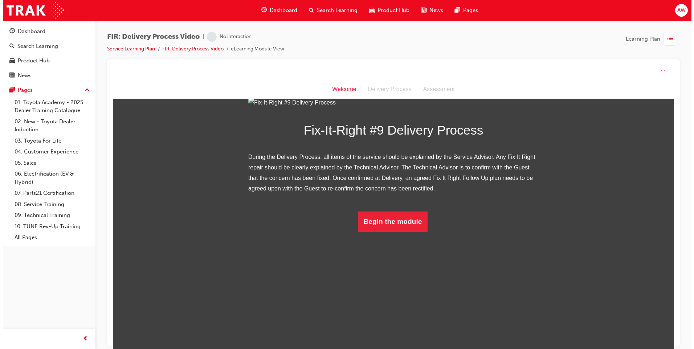
scroll to position [29, 0]
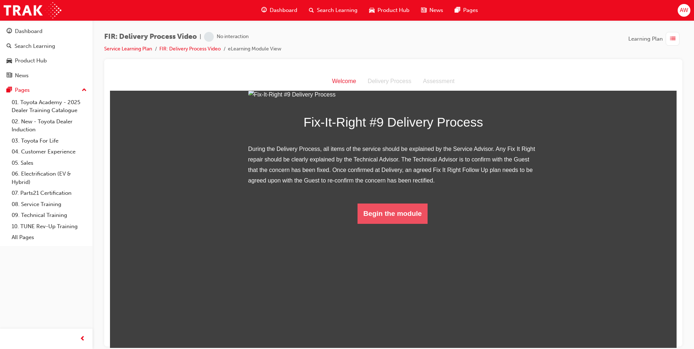
click at [412, 224] on button "Begin the module" at bounding box center [392, 213] width 70 height 20
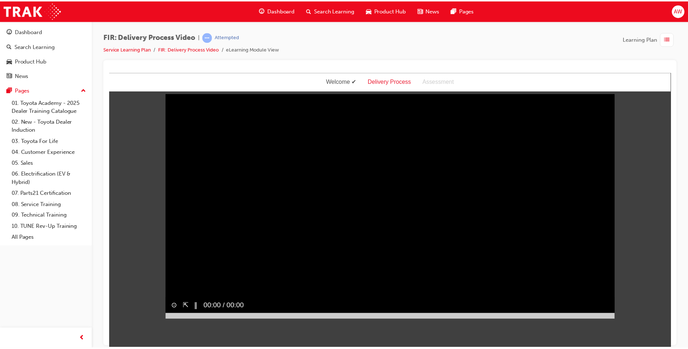
scroll to position [0, 0]
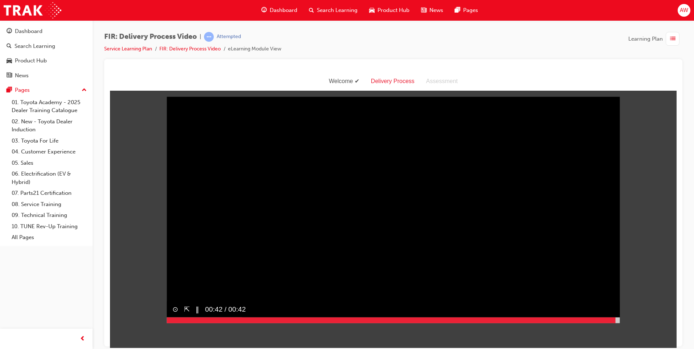
click at [616, 323] on div at bounding box center [393, 320] width 453 height 6
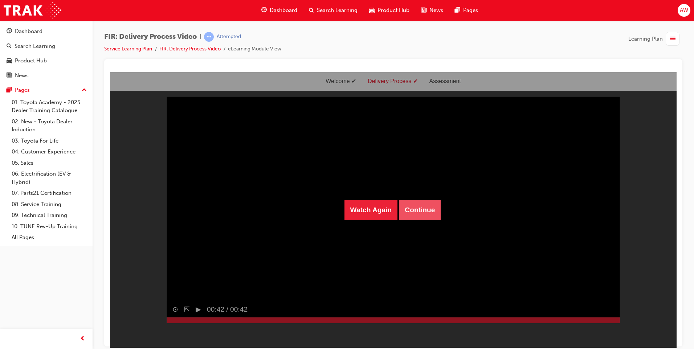
click at [423, 212] on button "Continue" at bounding box center [420, 210] width 42 height 20
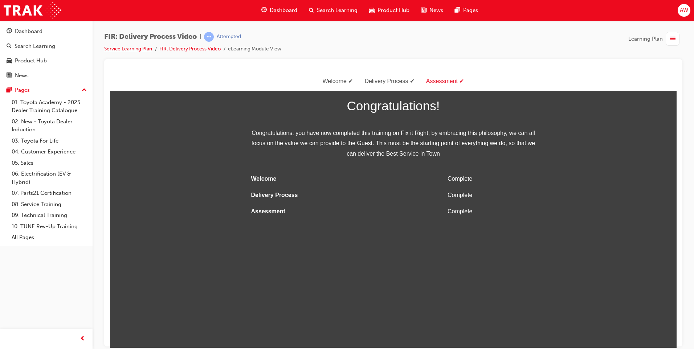
click at [127, 48] on link "Service Learning Plan" at bounding box center [128, 49] width 48 height 6
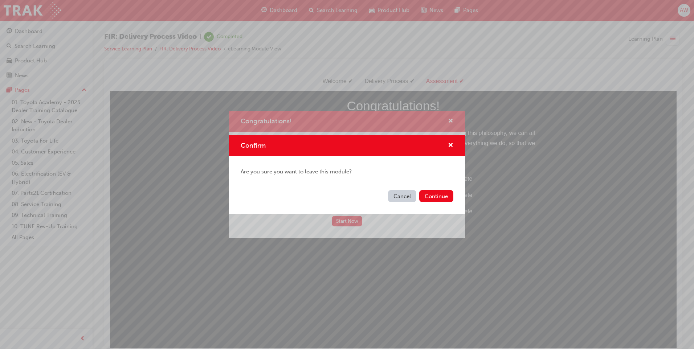
click at [400, 195] on button "Cancel" at bounding box center [402, 196] width 28 height 12
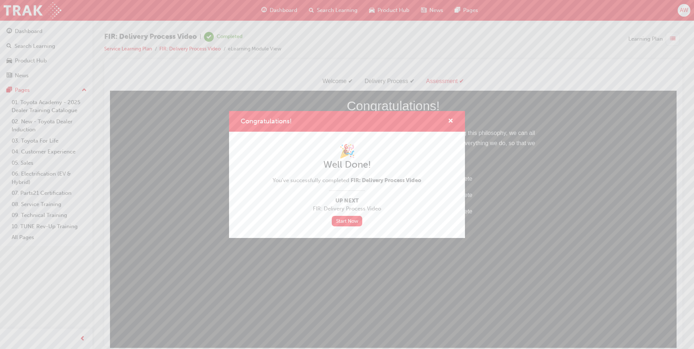
click at [131, 49] on div "Congratulations! 🎉 Well Done! You've successfully completed FIR: Delivery Proce…" at bounding box center [347, 174] width 694 height 349
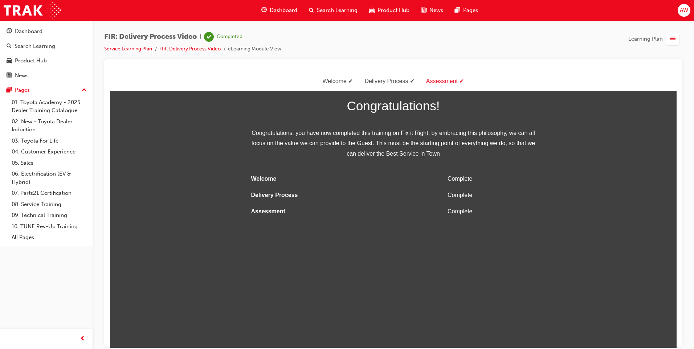
click at [131, 49] on link "Service Learning Plan" at bounding box center [128, 49] width 48 height 6
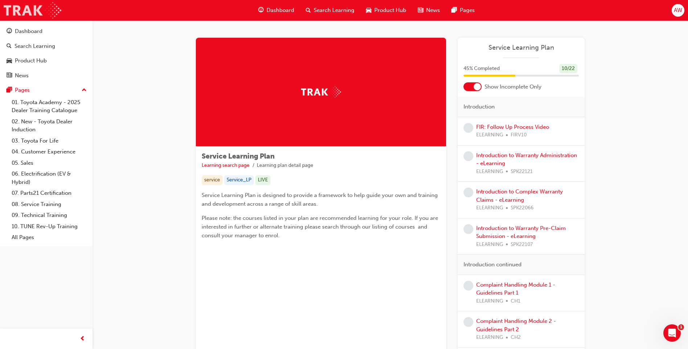
click at [45, 14] on img at bounding box center [33, 10] width 58 height 16
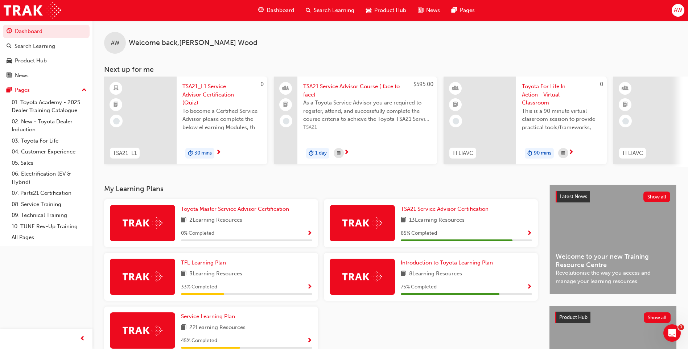
drag, startPoint x: 417, startPoint y: 170, endPoint x: 433, endPoint y: 171, distance: 16.7
click at [433, 171] on div "AW Welcome back , Ashley Wood Next up for me 0 TSA21_L1 TSA21_L1 Service Adviso…" at bounding box center [391, 102] width 596 height 164
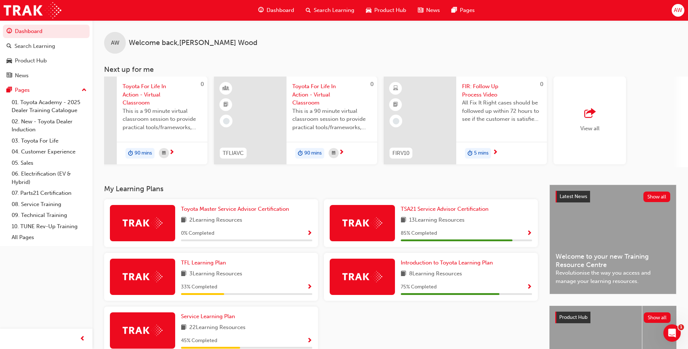
scroll to position [36, 0]
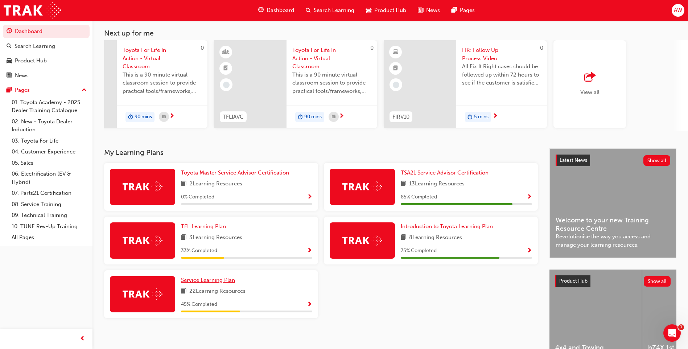
click at [224, 283] on span "Service Learning Plan" at bounding box center [208, 280] width 54 height 7
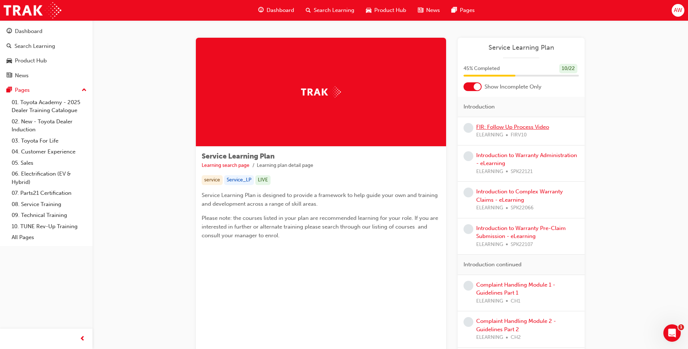
click at [538, 127] on link "FIR: Follow Up Process Video" at bounding box center [513, 127] width 73 height 7
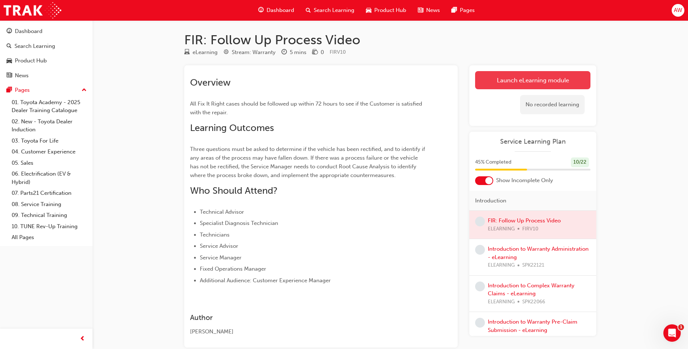
click at [573, 76] on link "Launch eLearning module" at bounding box center [532, 80] width 115 height 18
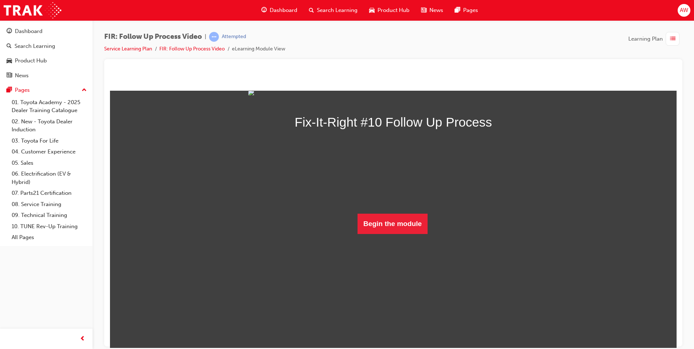
scroll to position [40, 0]
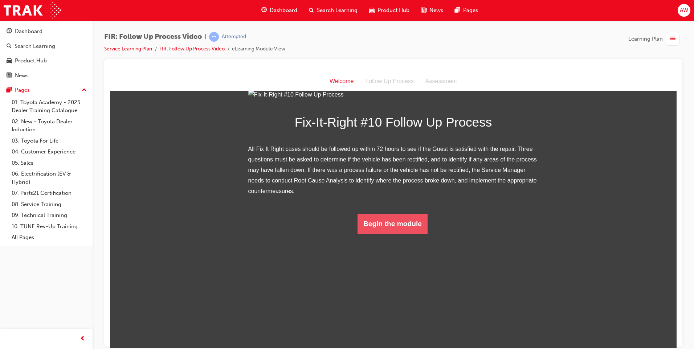
click at [402, 234] on button "Begin the module" at bounding box center [392, 223] width 70 height 20
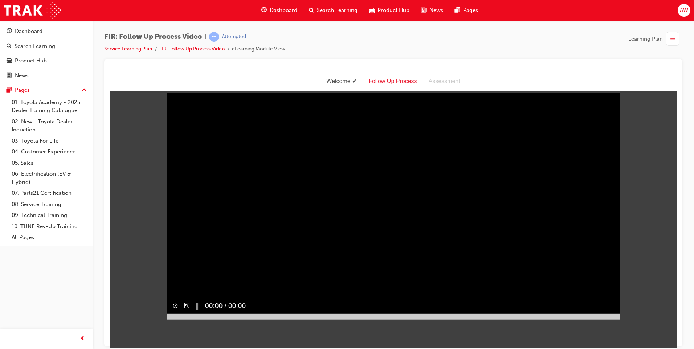
scroll to position [0, 0]
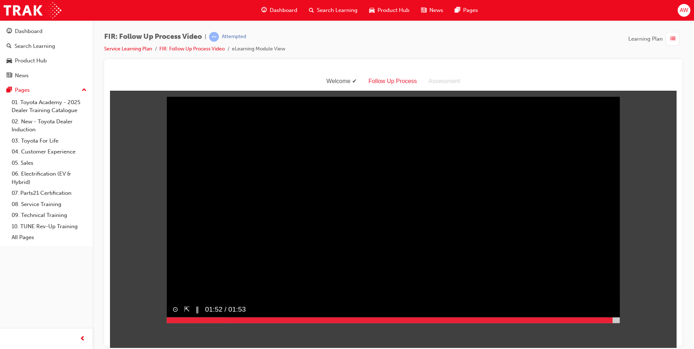
click at [613, 323] on div at bounding box center [393, 320] width 453 height 6
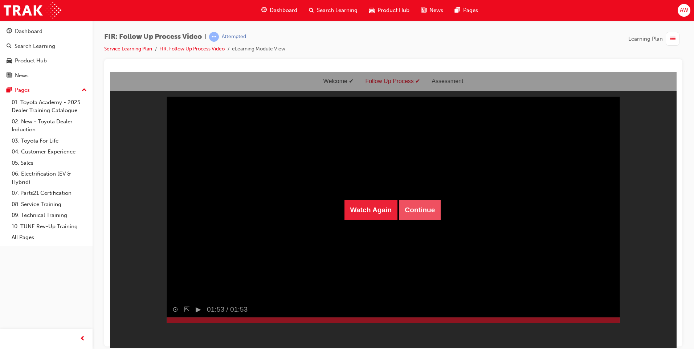
click at [426, 209] on button "Continue" at bounding box center [420, 210] width 42 height 20
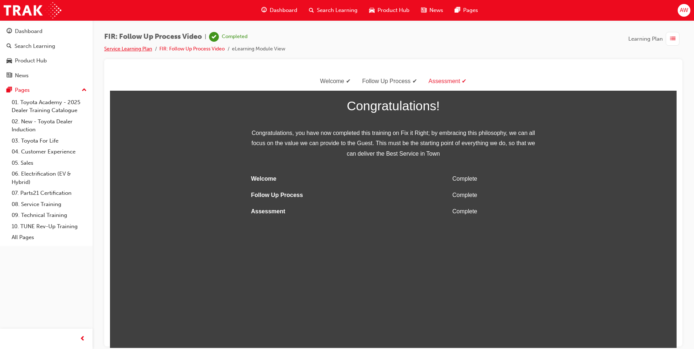
click at [146, 50] on link "Service Learning Plan" at bounding box center [128, 49] width 48 height 6
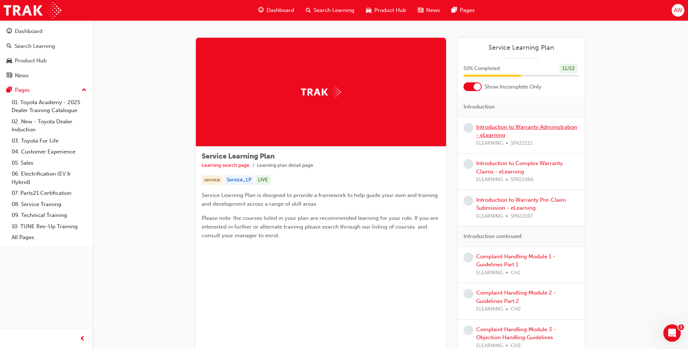
click at [552, 128] on link "Introduction to Warranty Administration - eLearning" at bounding box center [527, 131] width 101 height 15
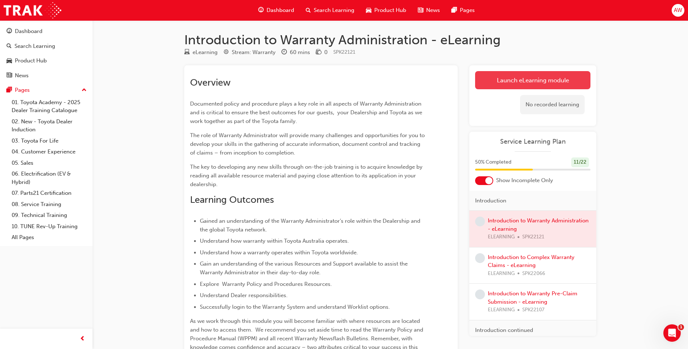
click at [538, 88] on link "Launch eLearning module" at bounding box center [532, 80] width 115 height 18
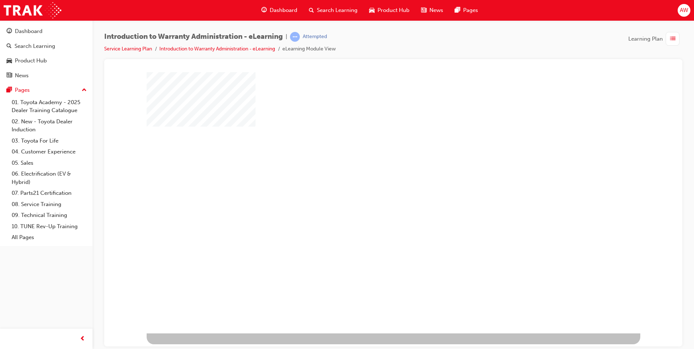
click at [372, 181] on div "play" at bounding box center [372, 181] width 0 height 0
